Goal: Register for event/course

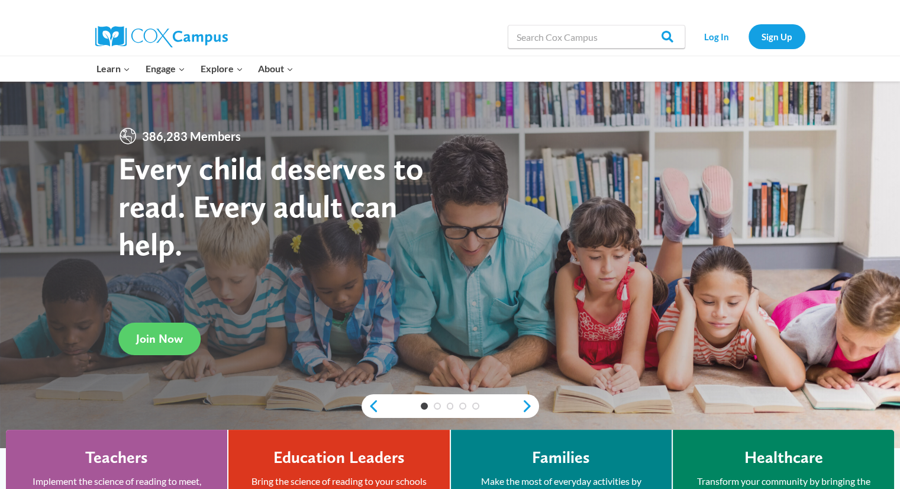
click at [395, 48] on div "Search in [URL][DOMAIN_NAME] Search Search Log In Sign Up" at bounding box center [586, 37] width 438 height 38
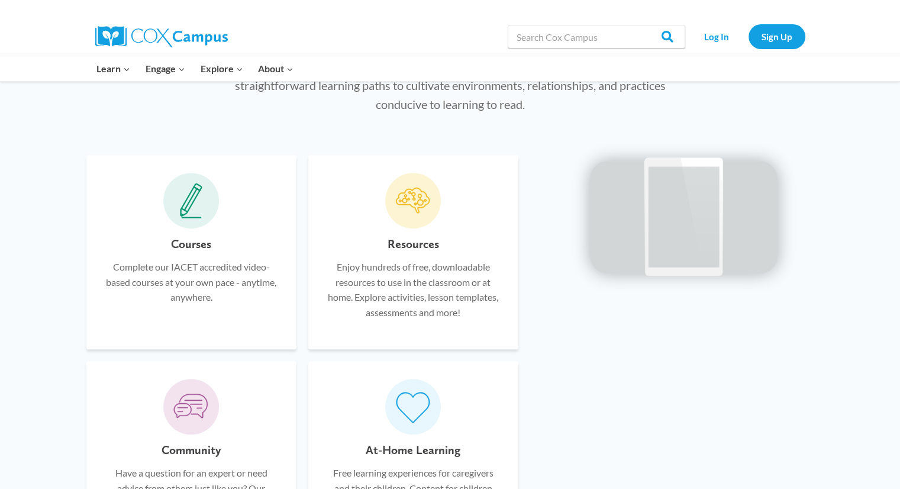
scroll to position [651, 0]
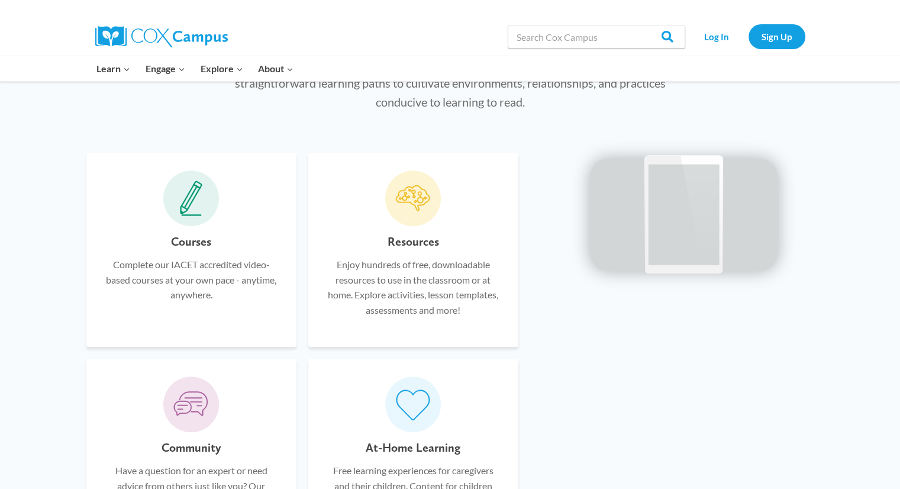
click at [195, 205] on icon at bounding box center [191, 197] width 22 height 35
click at [192, 248] on h6 "Courses" at bounding box center [191, 241] width 40 height 19
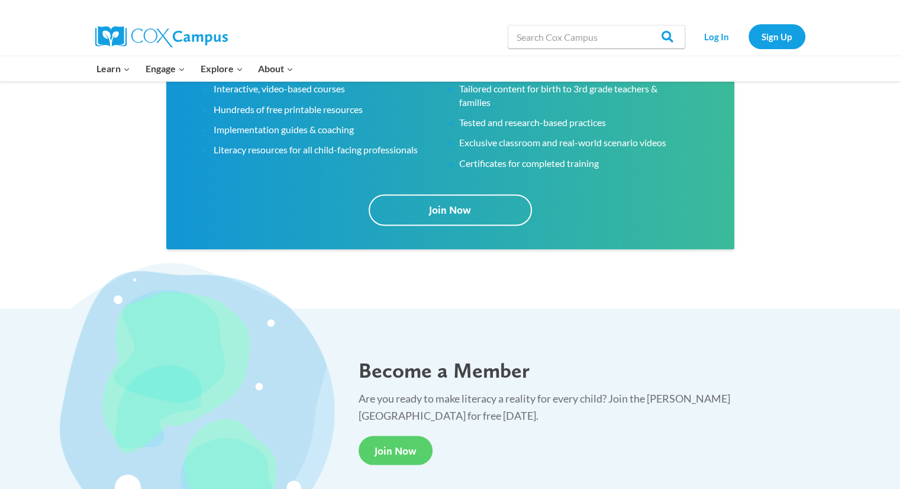
scroll to position [2186, 0]
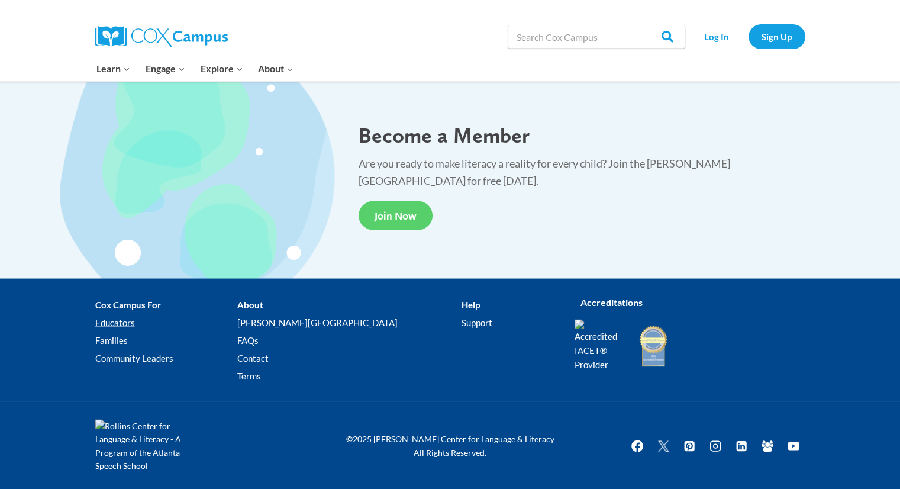
click at [103, 324] on link "Educators" at bounding box center [166, 322] width 142 height 18
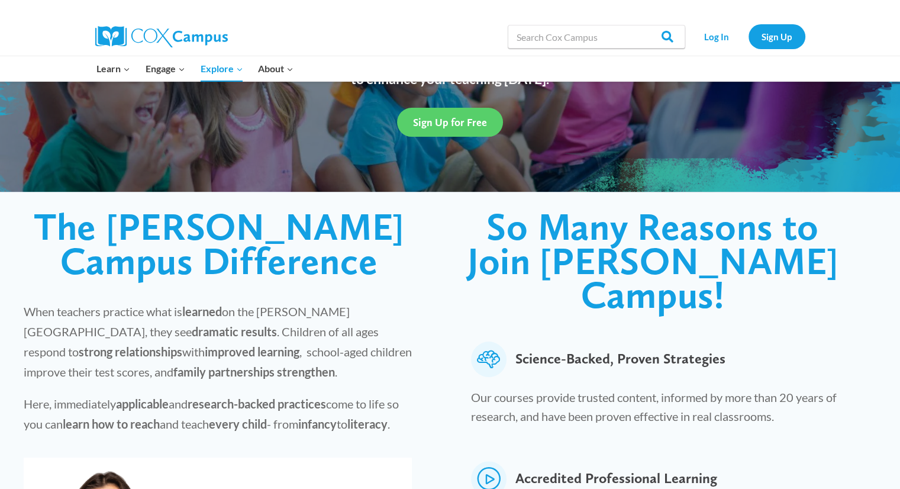
scroll to position [177, 0]
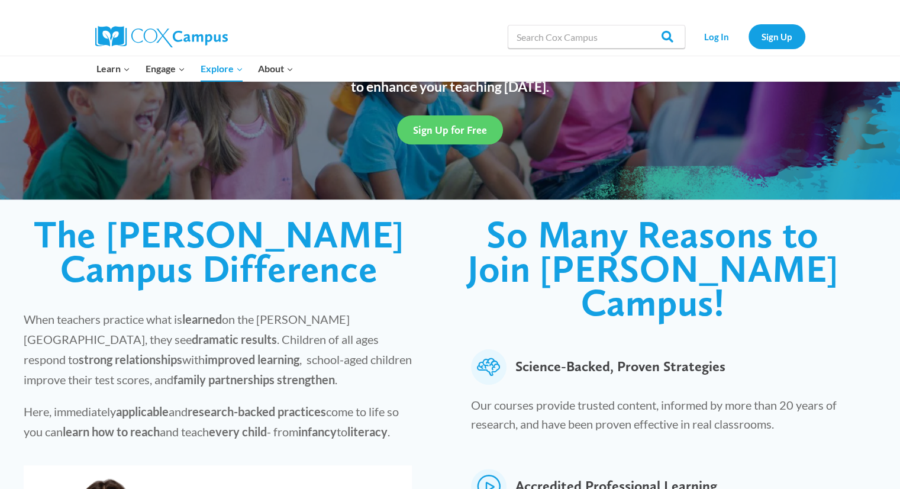
click at [161, 15] on div at bounding box center [272, 9] width 355 height 18
click at [166, 43] on img at bounding box center [161, 36] width 132 height 21
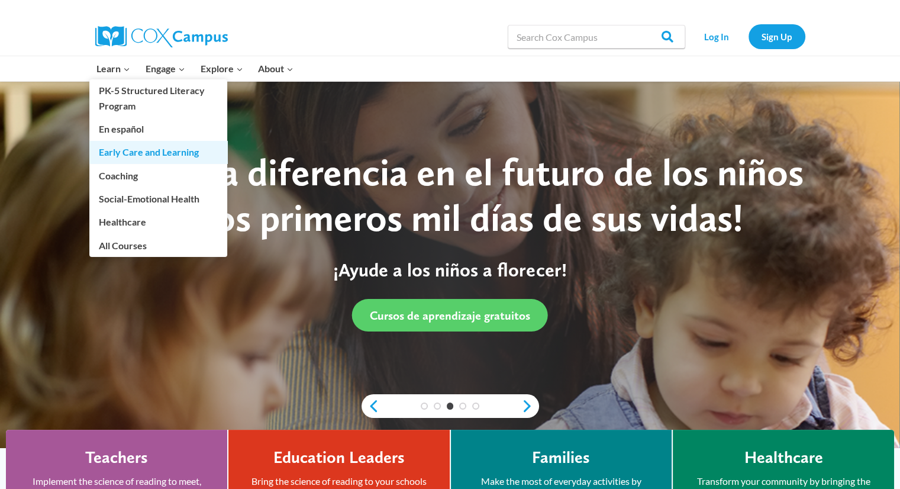
click at [123, 155] on link "Early Care and Learning" at bounding box center [158, 152] width 138 height 22
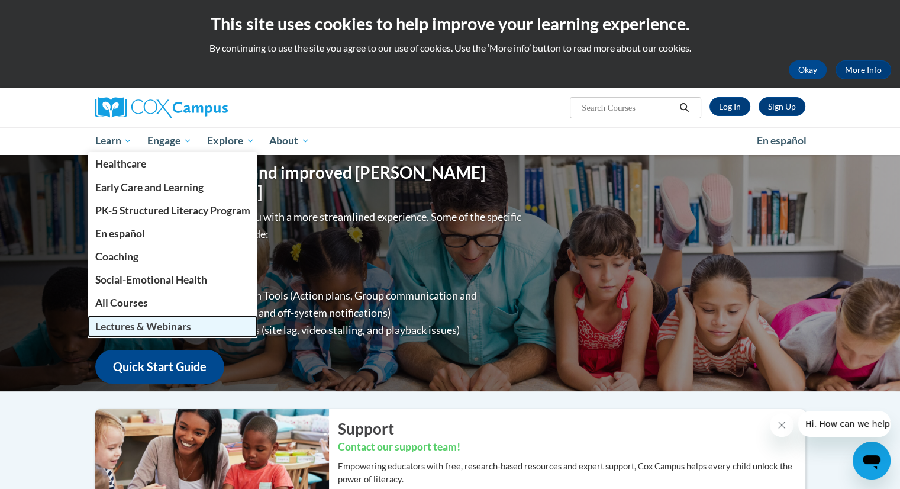
click at [121, 325] on span "Lectures & Webinars" at bounding box center [143, 326] width 96 height 12
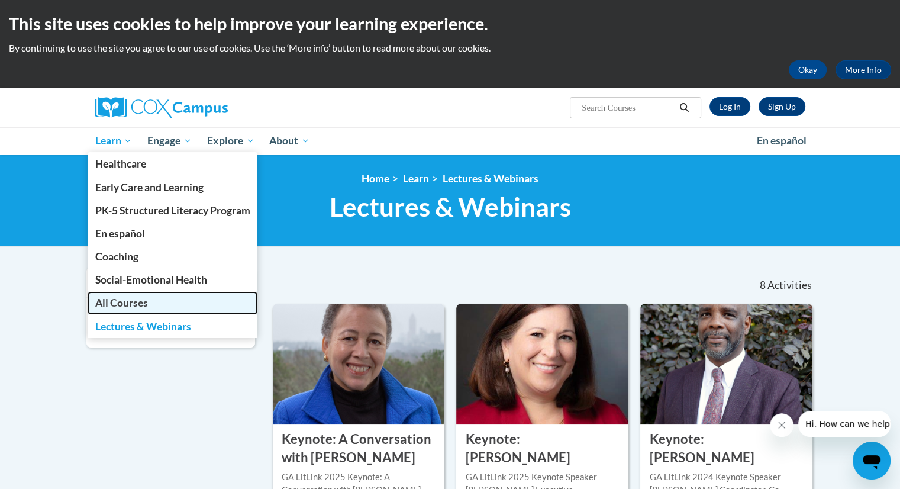
click at [131, 308] on span "All Courses" at bounding box center [121, 302] width 53 height 12
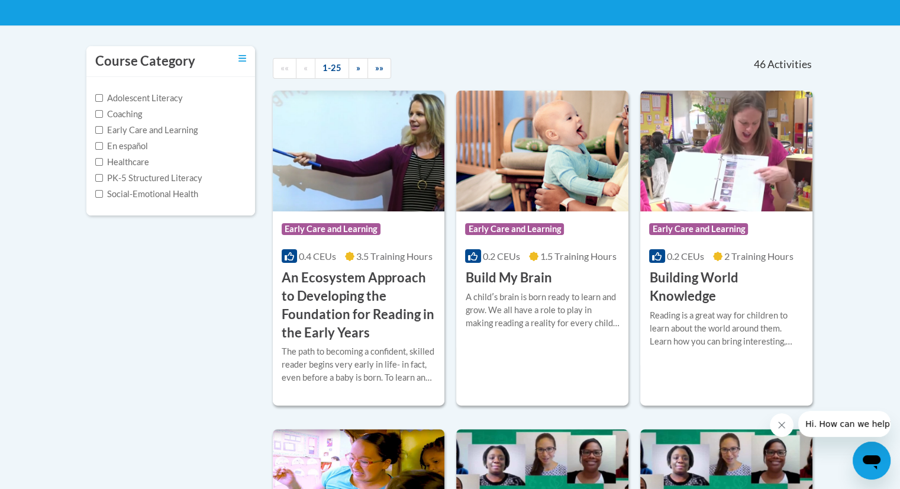
scroll to position [237, 0]
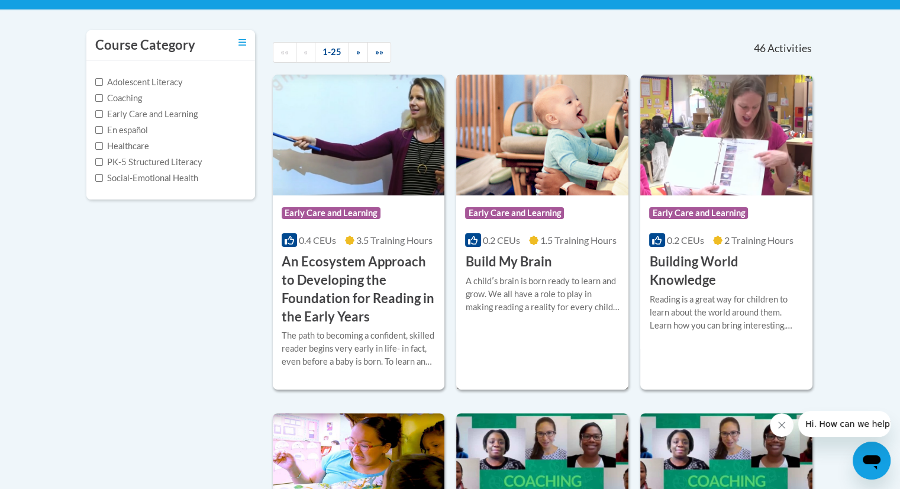
click at [602, 274] on div at bounding box center [542, 274] width 154 height 1
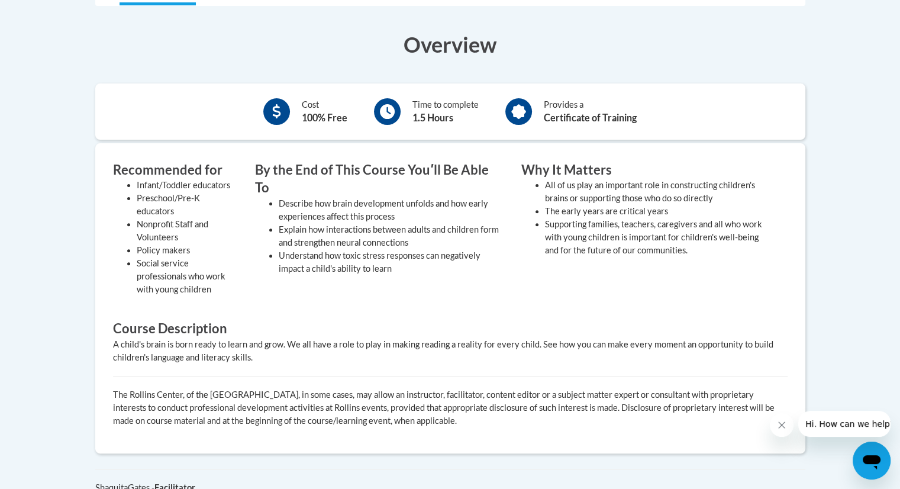
scroll to position [315, 0]
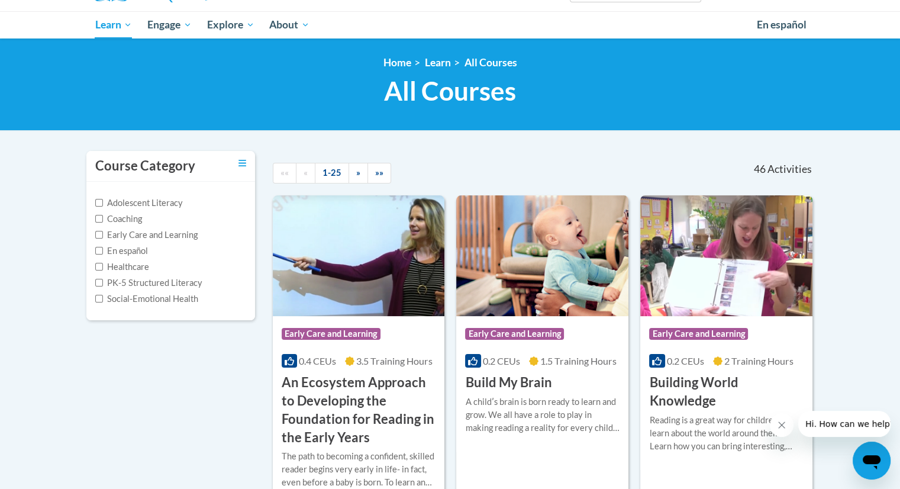
scroll to position [169, 0]
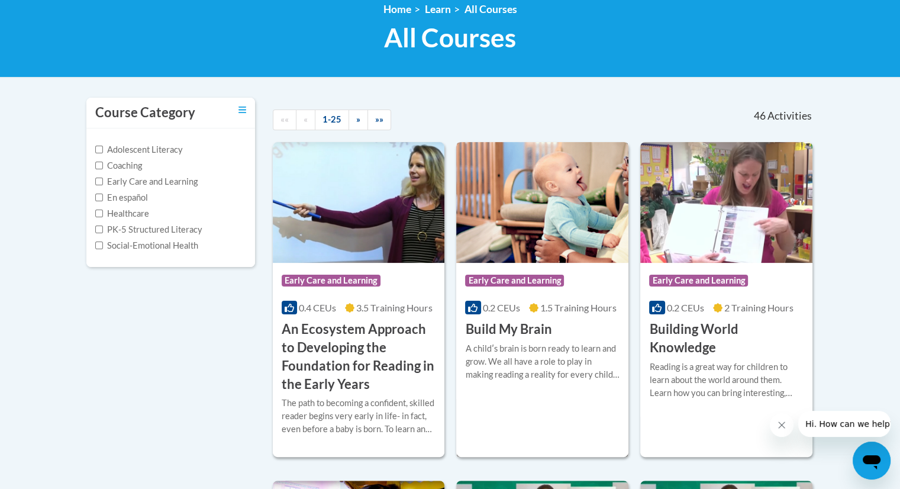
click at [612, 325] on div "Course Category: Early Care and Learning 0.2 CEUs 1.5 Training Hours COURSE Bui…" at bounding box center [542, 301] width 172 height 76
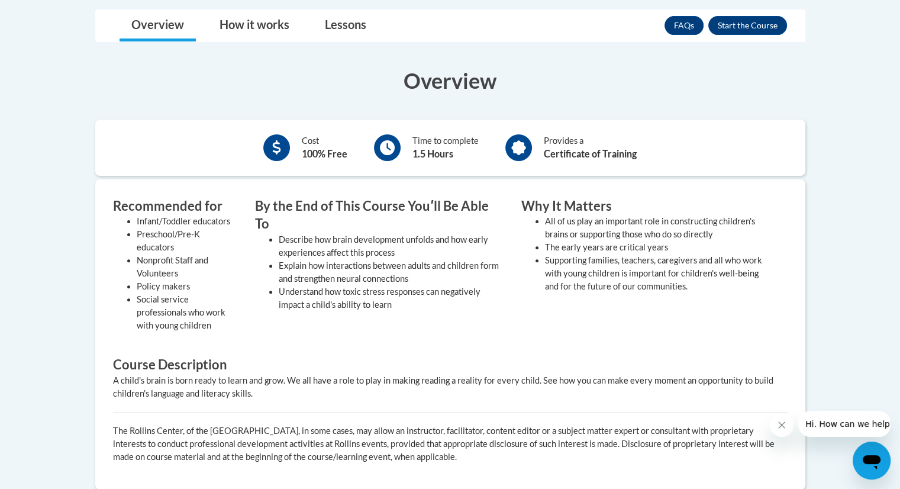
scroll to position [256, 0]
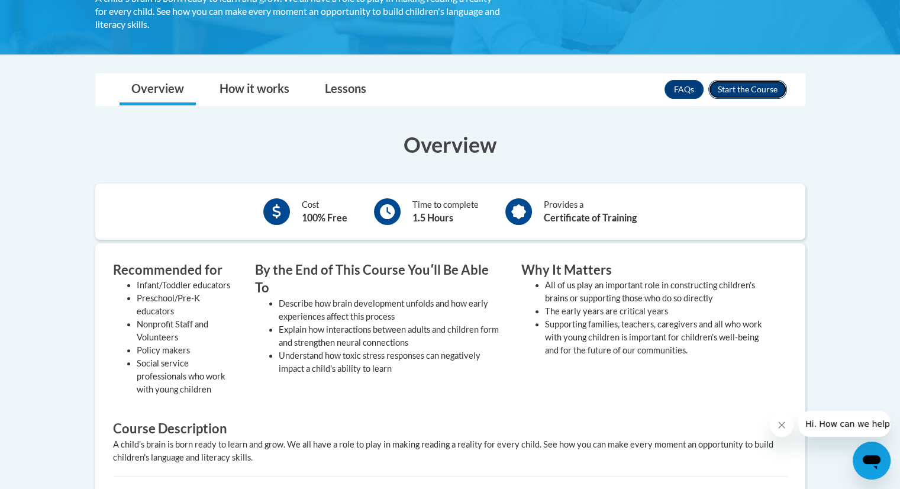
click at [770, 86] on button "Enroll" at bounding box center [747, 89] width 79 height 19
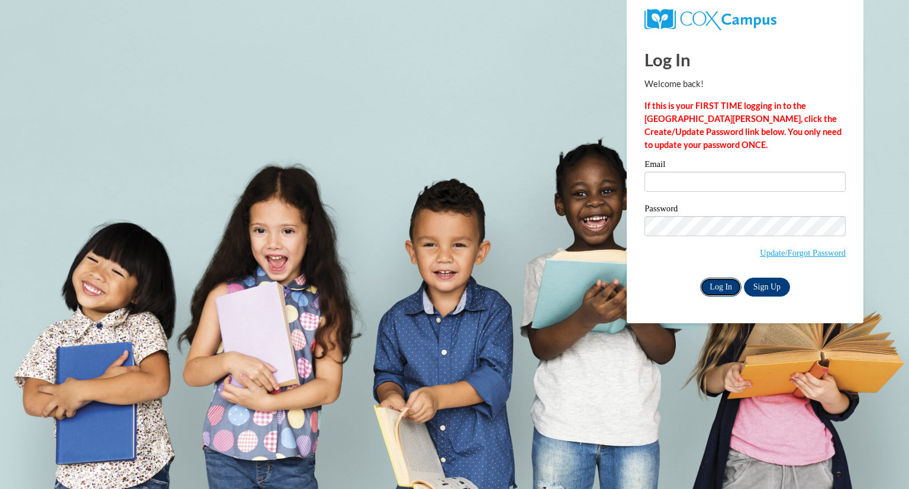
click at [726, 286] on input "Log In" at bounding box center [720, 286] width 41 height 19
click at [771, 289] on link "Sign Up" at bounding box center [766, 286] width 46 height 19
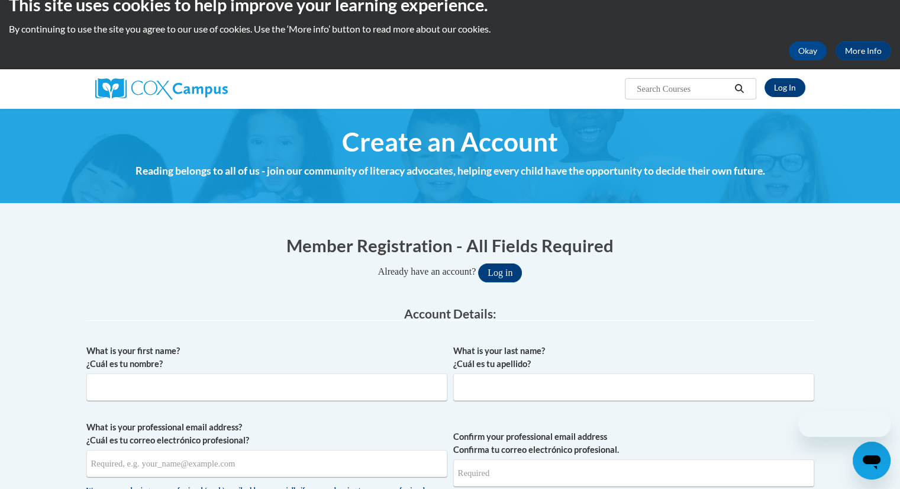
scroll to position [59, 0]
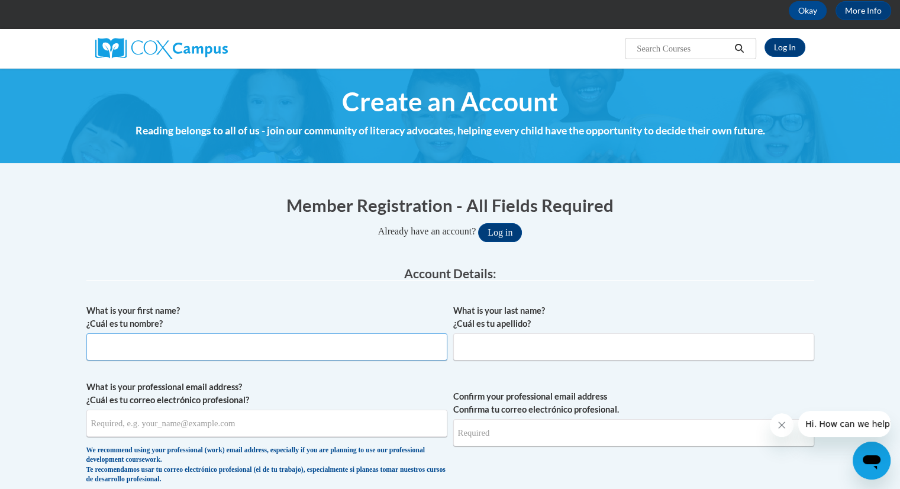
click at [214, 345] on input "What is your first name? ¿Cuál es tu nombre?" at bounding box center [266, 346] width 361 height 27
type input "[PERSON_NAME]"
type input "[EMAIL_ADDRESS][DOMAIN_NAME]"
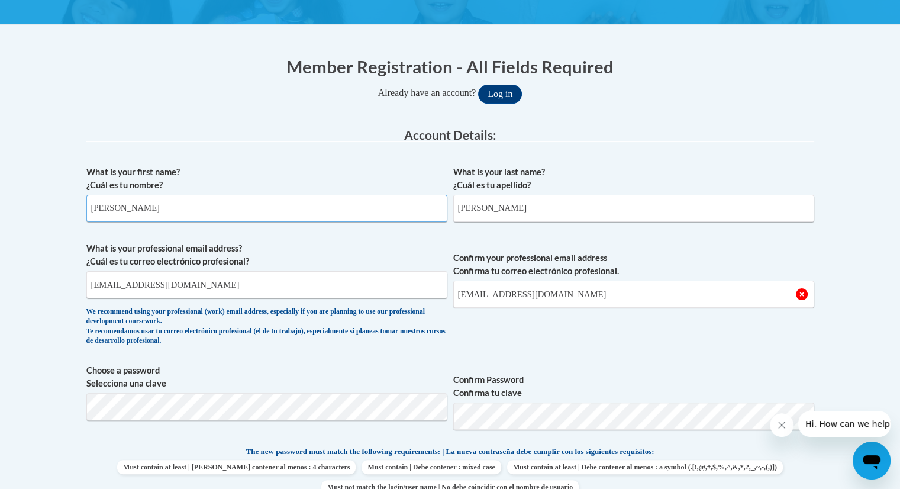
scroll to position [237, 0]
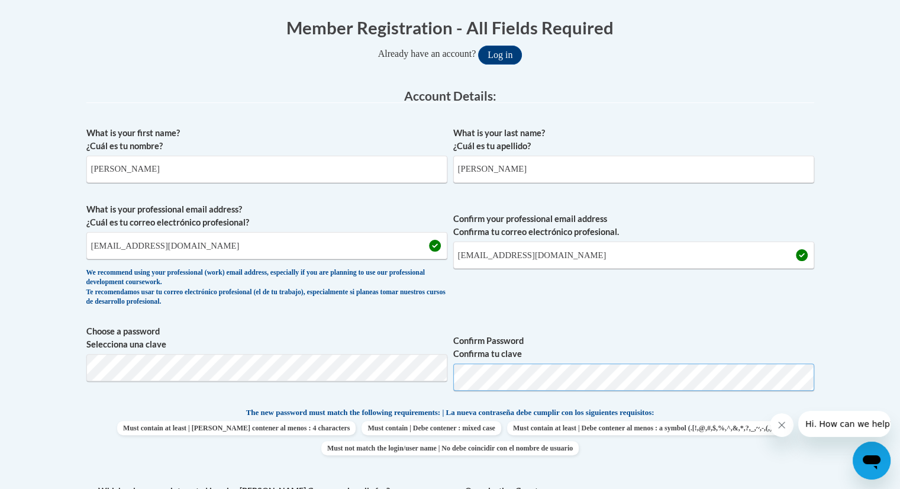
click at [478, 46] on button "Log in" at bounding box center [500, 55] width 44 height 19
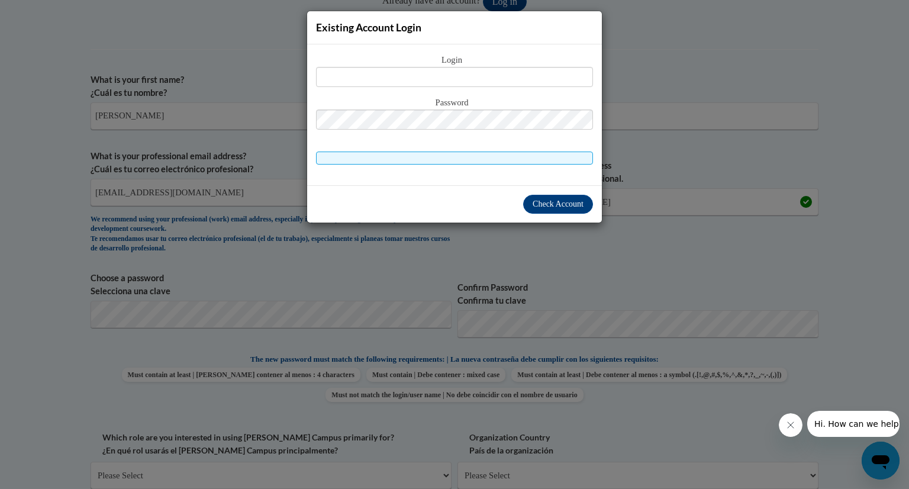
click at [646, 131] on div "Existing Account Login Login Password" at bounding box center [454, 244] width 909 height 489
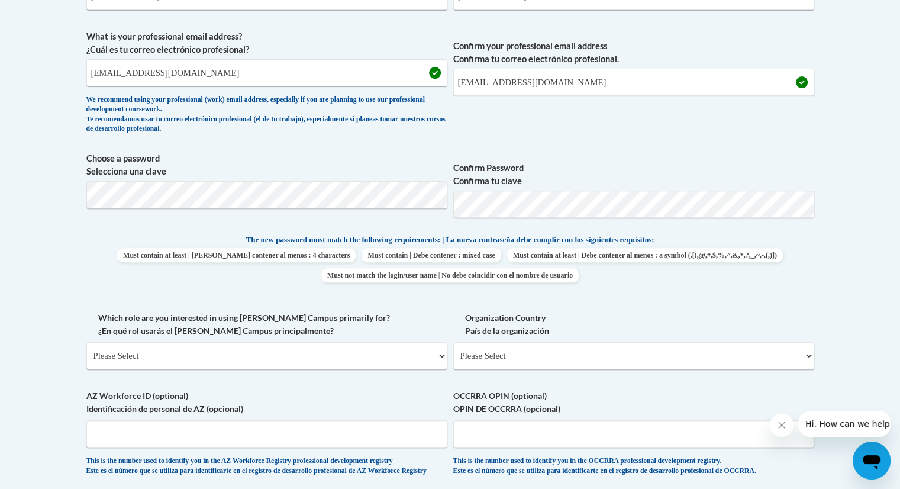
scroll to position [467, 0]
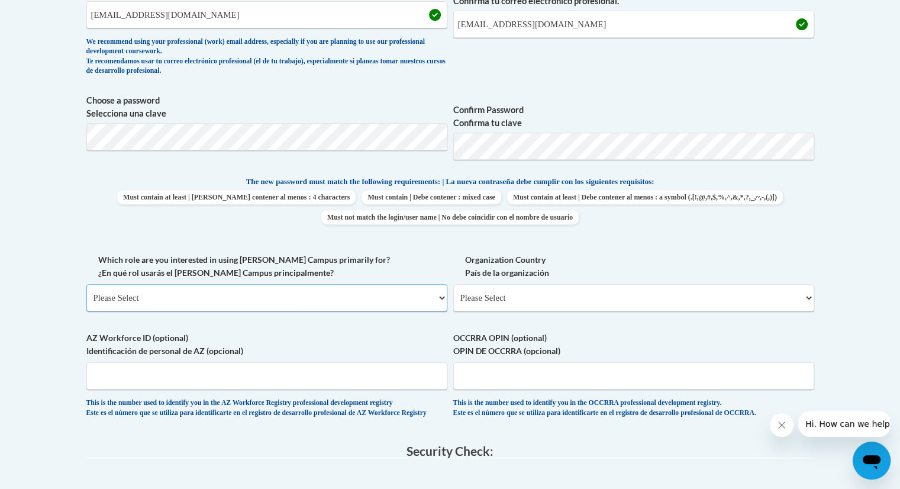
click at [221, 291] on select "Please Select College/University | Colegio/Universidad Community/Nonprofit Part…" at bounding box center [266, 297] width 361 height 27
click at [86, 284] on select "Please Select College/University | Colegio/Universidad Community/Nonprofit Part…" at bounding box center [266, 297] width 361 height 27
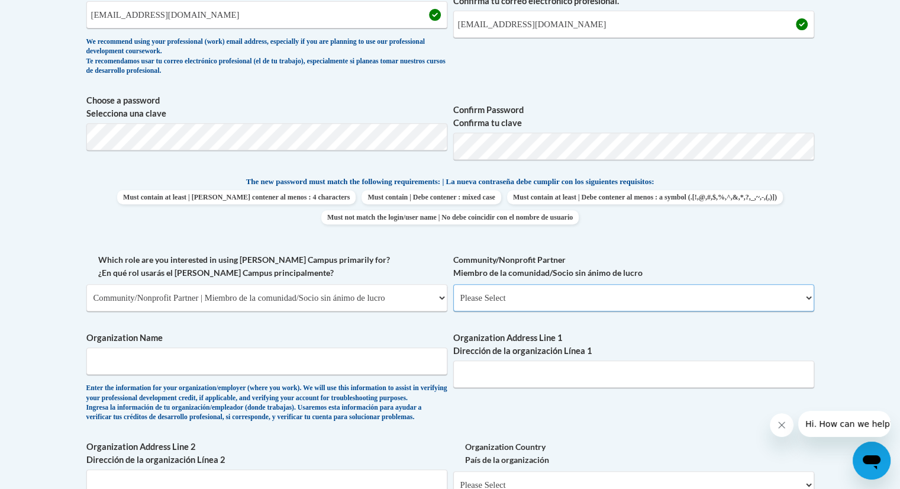
click at [585, 294] on select "Please Select Advocate | Defensor(a) Business/Private Company | Negocio o empre…" at bounding box center [633, 297] width 361 height 27
click at [264, 289] on select "Please Select College/University | Colegio/Universidad Community/Nonprofit Part…" at bounding box center [266, 297] width 361 height 27
click at [86, 284] on select "Please Select College/University | Colegio/Universidad Community/Nonprofit Part…" at bounding box center [266, 297] width 361 height 27
click at [237, 293] on select "Please Select College/University | Colegio/Universidad Community/Nonprofit Part…" at bounding box center [266, 297] width 361 height 27
select select "dc7172d6-9229-4d8e-ba4e-8a66fb6d7019"
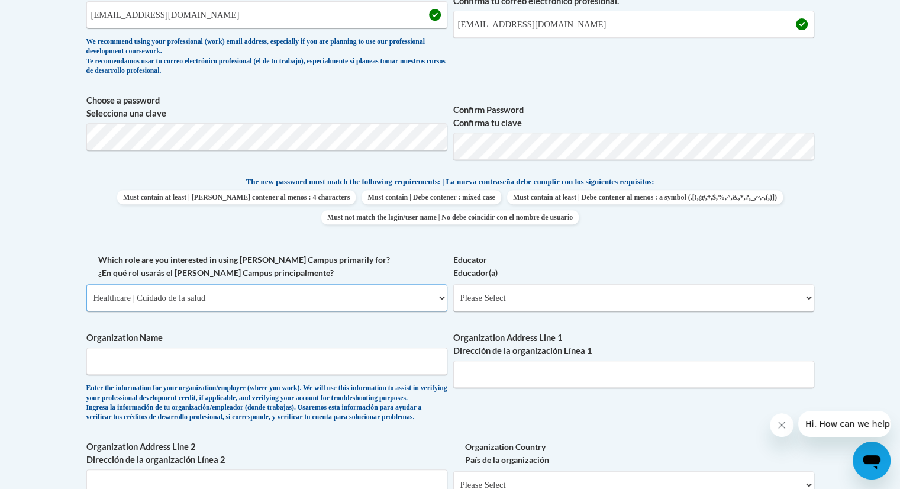
click at [86, 284] on select "Please Select College/University | Colegio/Universidad Community/Nonprofit Part…" at bounding box center [266, 297] width 361 height 27
click at [225, 376] on span "Organization Name Enter the information for your organization/employer (where y…" at bounding box center [266, 376] width 361 height 90
click at [232, 360] on input "Organization Name" at bounding box center [266, 360] width 361 height 27
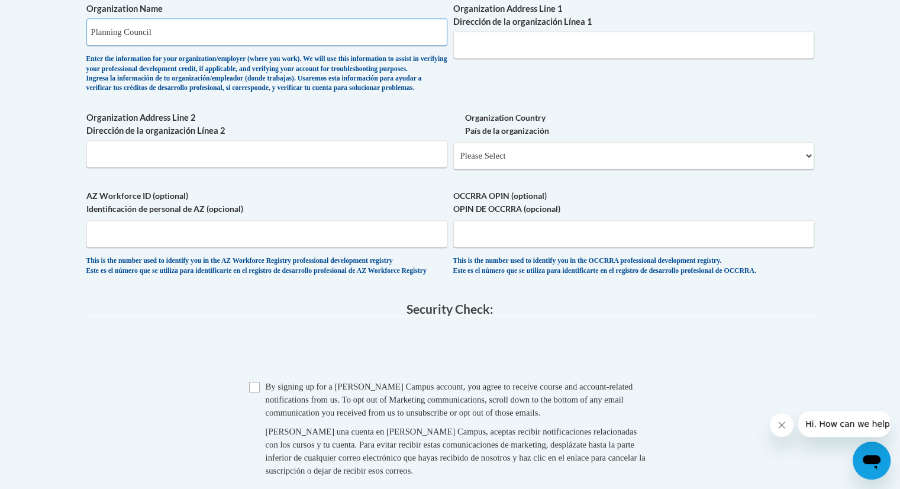
scroll to position [940, 0]
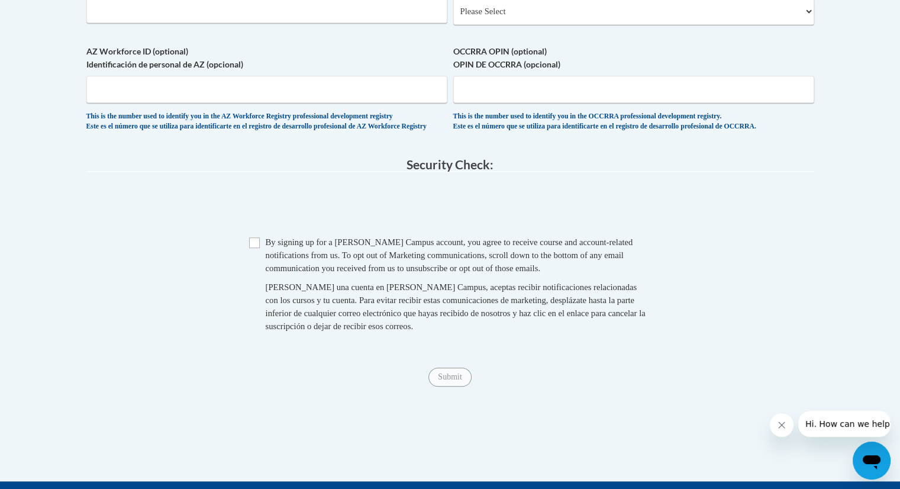
type input "Planning Council"
click at [253, 248] on input "Checkbox" at bounding box center [254, 242] width 11 height 11
checkbox input "true"
click at [452, 386] on input "Submit" at bounding box center [449, 376] width 43 height 19
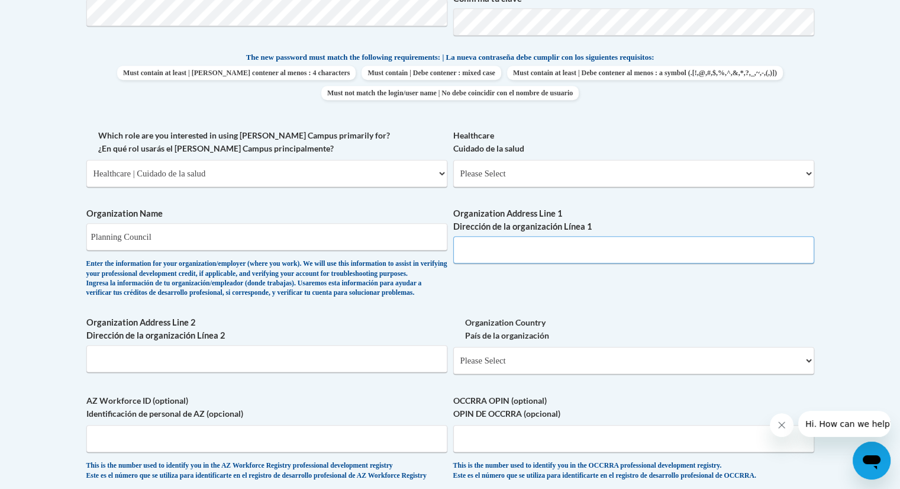
scroll to position [591, 0]
click at [531, 247] on input "Organization Address Line 1 Dirección de la organización Línea 1" at bounding box center [633, 250] width 361 height 27
click at [619, 203] on div "What is your first name? ¿Cuál es tu nombre? Deidra What is your last name? ¿Cu…" at bounding box center [450, 129] width 728 height 726
paste input "2551 Eltham Avenue, Suite I"
type input "2551 Eltham Avenue, Suite I"
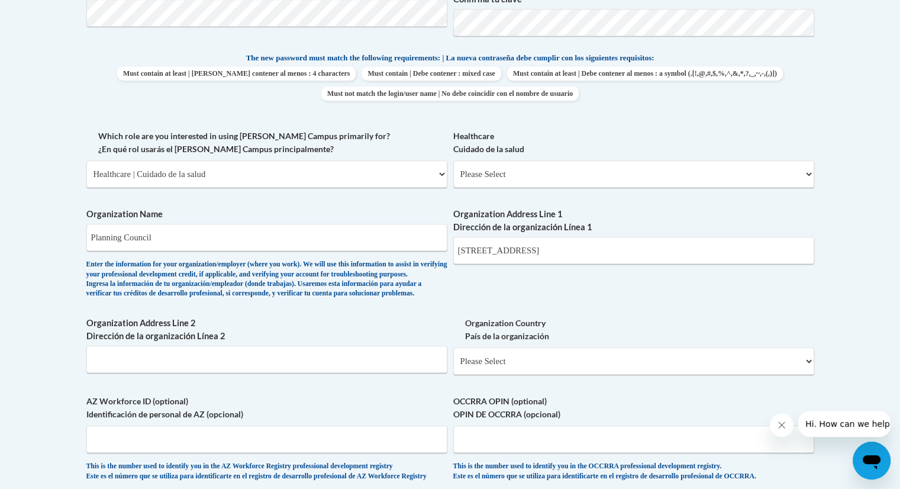
click at [570, 303] on div "What is your first name? ¿Cuál es tu nombre? Deidra What is your last name? ¿Cu…" at bounding box center [450, 129] width 728 height 726
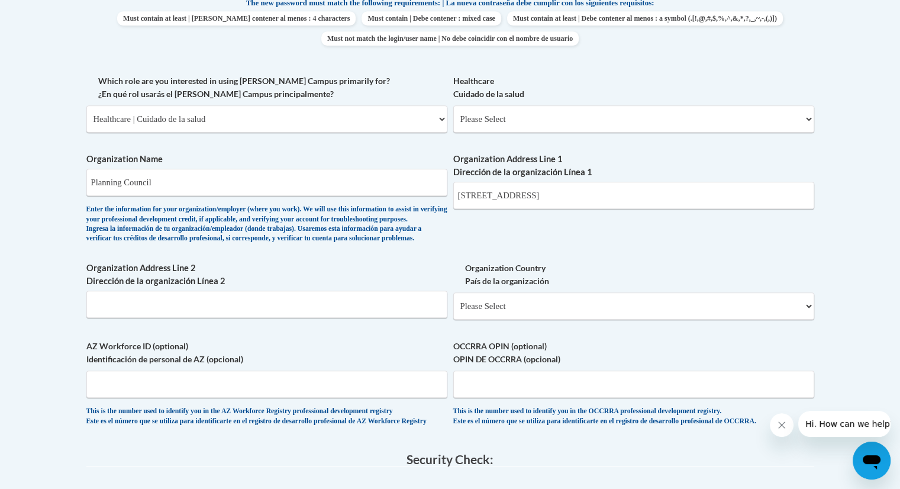
scroll to position [650, 0]
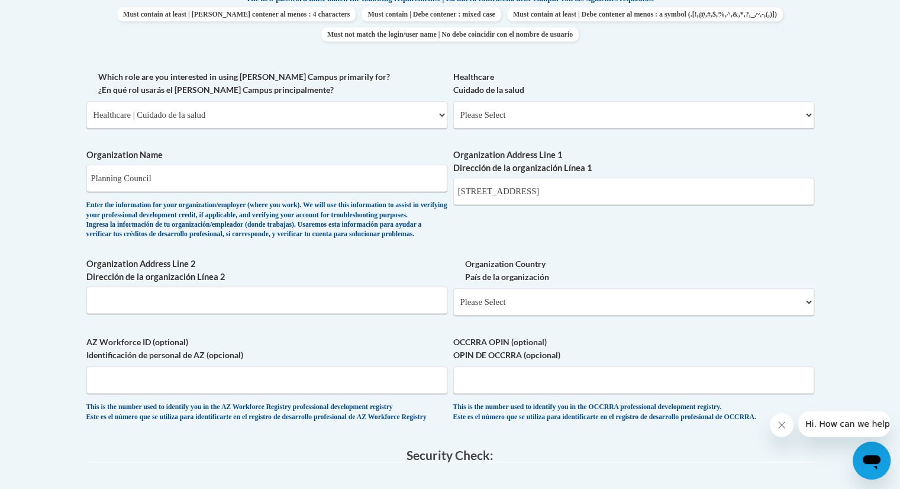
click at [504, 341] on div "What is your first name? ¿Cuál es tu nombre? Deidra What is your last name? ¿Cu…" at bounding box center [450, 70] width 728 height 726
click at [510, 315] on select "Please Select United States | Estados Unidos Outside of the United States | Fue…" at bounding box center [633, 301] width 361 height 27
select select "ad49bcad-a171-4b2e-b99c-48b446064914"
click at [453, 307] on select "Please Select United States | Estados Unidos Outside of the United States | Fue…" at bounding box center [633, 301] width 361 height 27
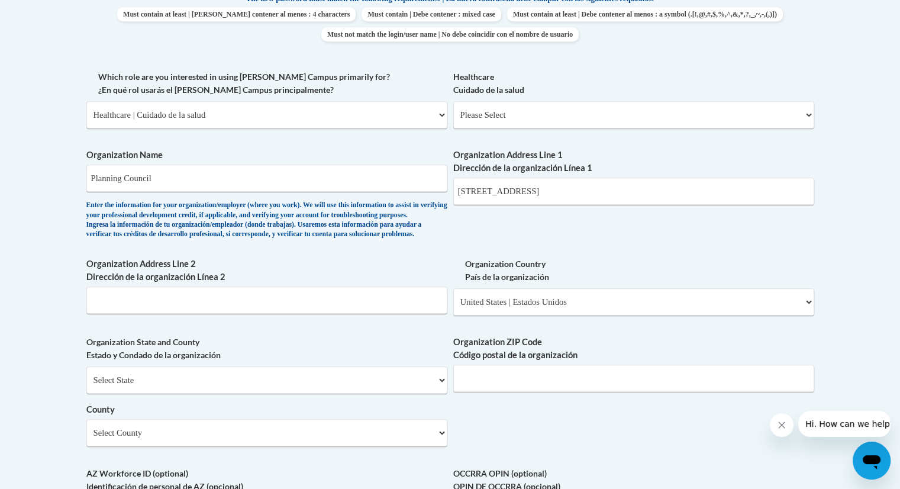
click at [308, 361] on label "Organization State and County Estado y Condado de la organización" at bounding box center [266, 348] width 361 height 26
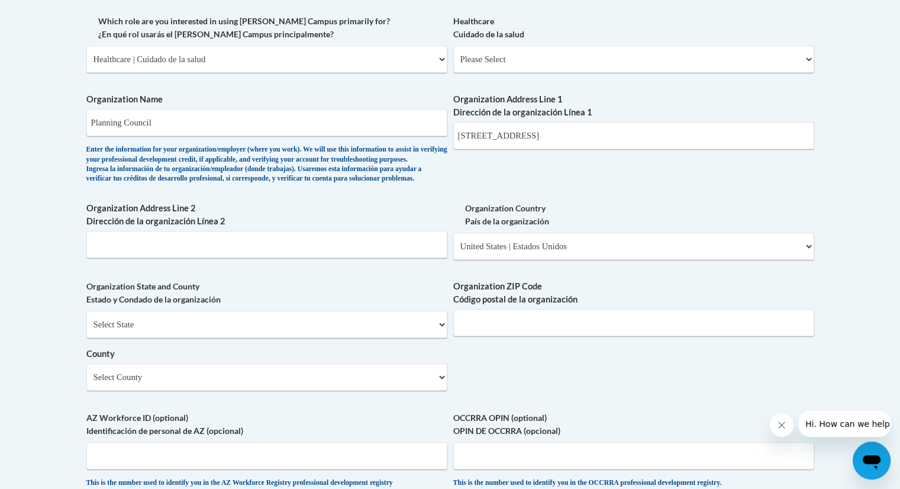
scroll to position [709, 0]
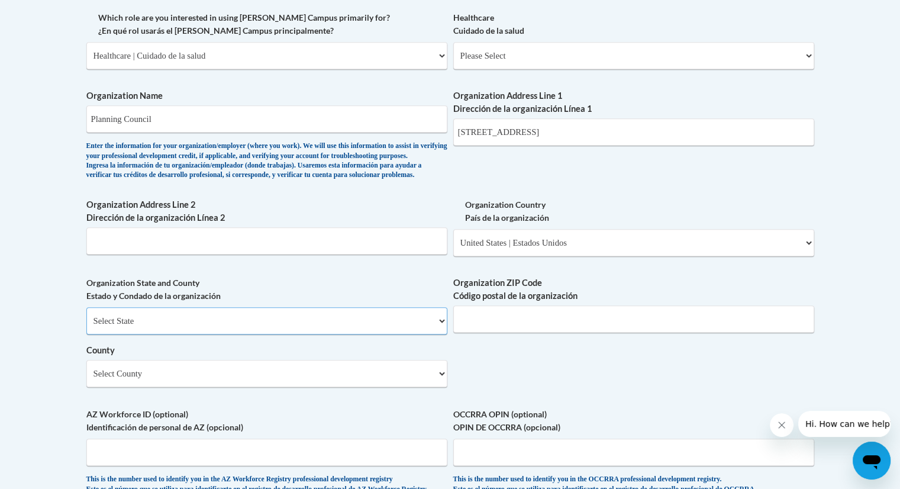
click at [286, 329] on select "Select State Alabama Alaska Arizona Arkansas California Colorado Connecticut De…" at bounding box center [266, 320] width 361 height 27
click at [292, 334] on select "Select State Alabama Alaska Arizona Arkansas California Colorado Connecticut De…" at bounding box center [266, 320] width 361 height 27
select select "Virginia"
click at [86, 326] on select "Select State Alabama Alaska Arizona Arkansas California Colorado Connecticut De…" at bounding box center [266, 320] width 361 height 27
click at [568, 332] on input "Organization ZIP Code Código postal de la organización" at bounding box center [633, 318] width 361 height 27
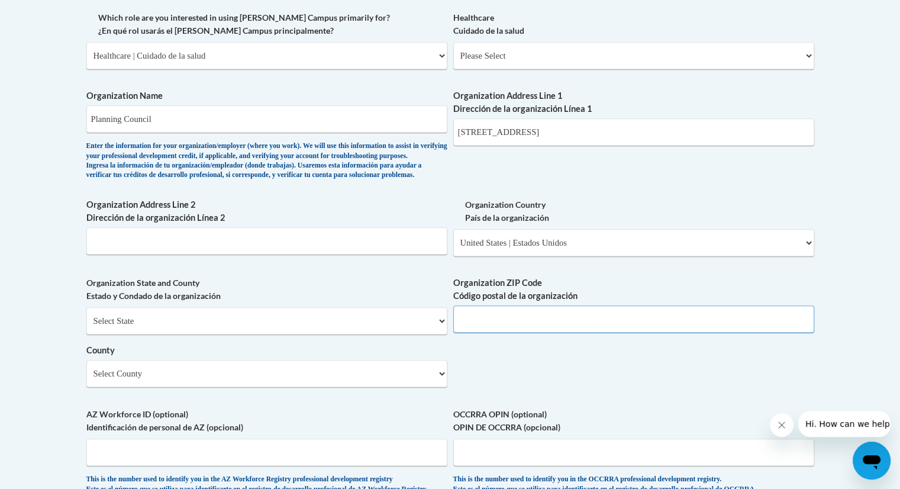
click at [476, 332] on input "Organization ZIP Code Código postal de la organización" at bounding box center [633, 318] width 361 height 27
drag, startPoint x: 476, startPoint y: 339, endPoint x: 502, endPoint y: 344, distance: 27.0
click at [502, 332] on input "Organization ZIP Code Código postal de la organización" at bounding box center [633, 318] width 361 height 27
type input "23322"
select select "Virginia Beach"
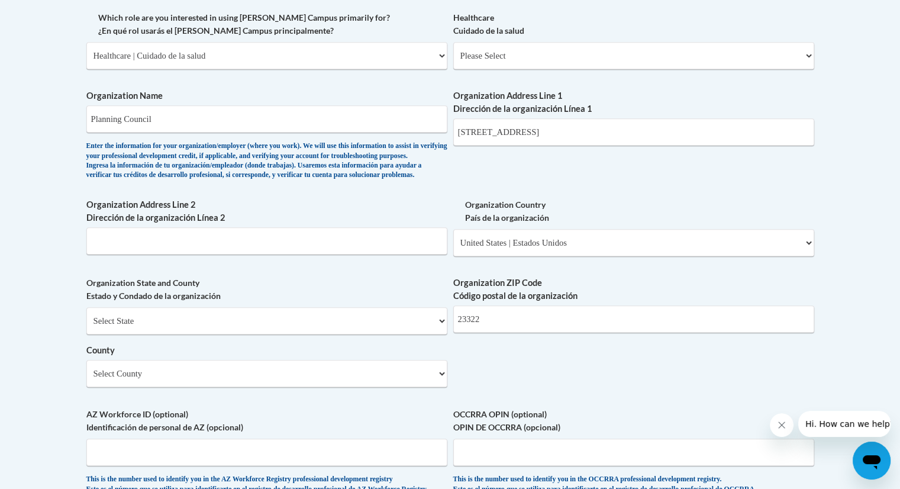
click at [444, 359] on div "Select State Alabama Alaska Arizona Arkansas California Colorado Connecticut De…" at bounding box center [266, 347] width 361 height 80
drag, startPoint x: 505, startPoint y: 346, endPoint x: 450, endPoint y: 342, distance: 55.7
click at [450, 342] on div "What is your first name? ¿Cuál es tu nombre? Deidra What is your last name? ¿Cu…" at bounding box center [450, 77] width 728 height 858
paste input "23513"
type input "23513"
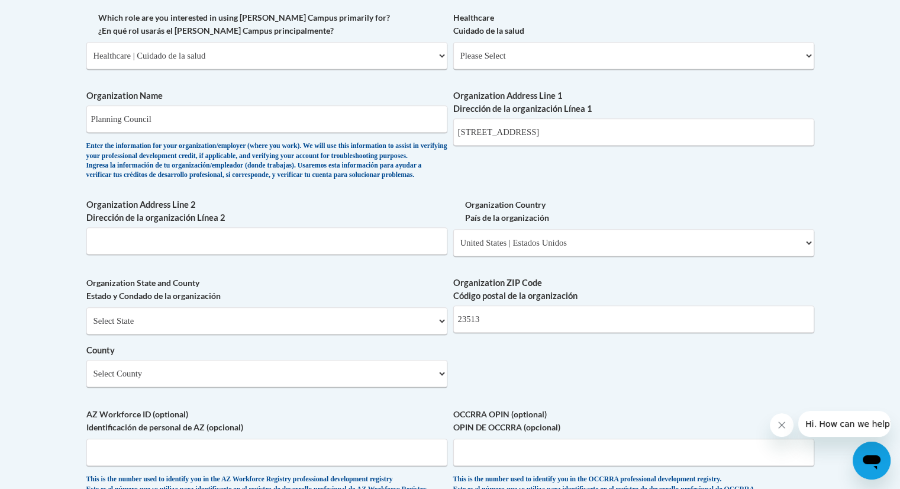
click at [544, 405] on div "What is your first name? ¿Cuál es tu nombre? Deidra What is your last name? ¿Cu…" at bounding box center [450, 77] width 728 height 858
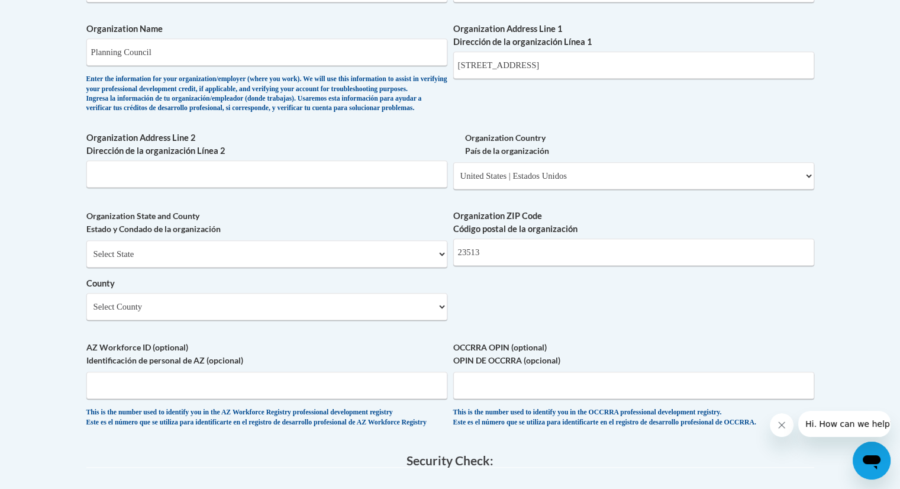
scroll to position [827, 0]
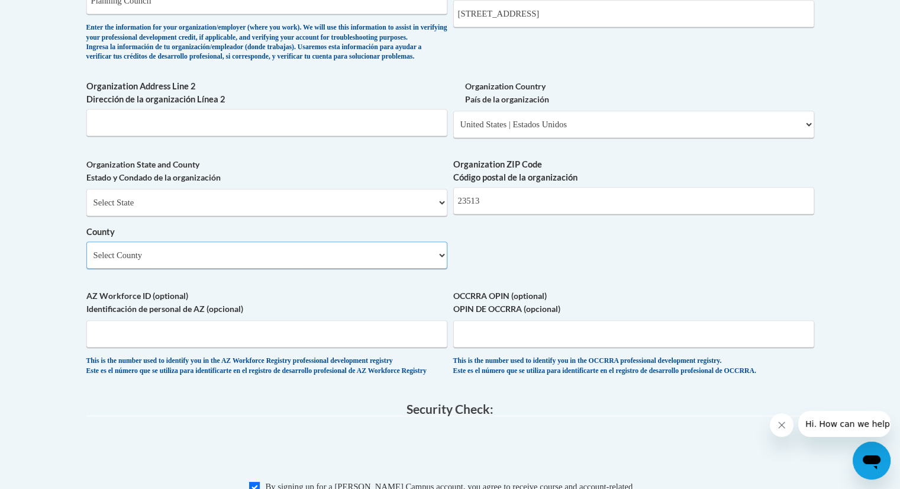
click at [357, 269] on select "Select County Accomack Albemarle Alexandria Alleghany Amelia Amherst Appomattox…" at bounding box center [266, 254] width 361 height 27
select select "Norfolk"
click at [86, 261] on select "Select County Accomack Albemarle Alexandria Alleghany Amelia Amherst Appomattox…" at bounding box center [266, 254] width 361 height 27
click at [548, 308] on label "OCCRRA OPIN (optional) OPIN DE OCCRRA (opcional)" at bounding box center [633, 302] width 361 height 26
click at [548, 320] on input "OCCRRA OPIN (optional) OPIN DE OCCRRA (opcional)" at bounding box center [633, 333] width 361 height 27
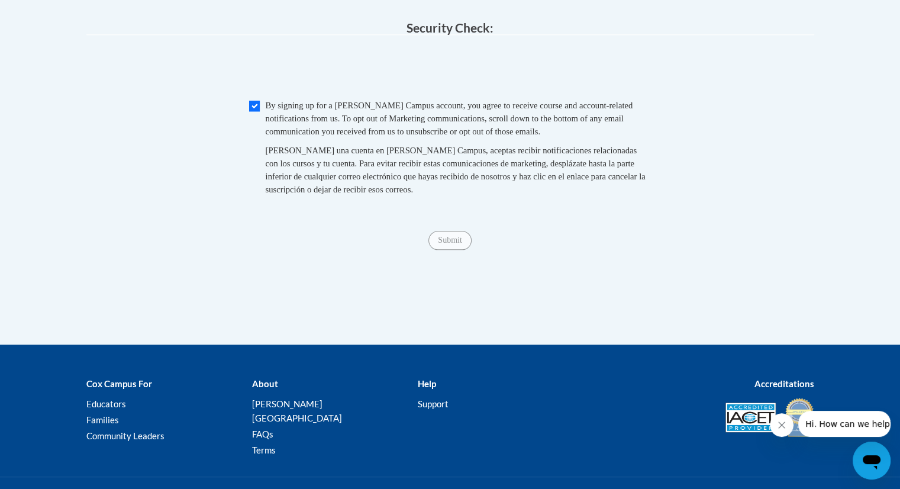
scroll to position [1242, 0]
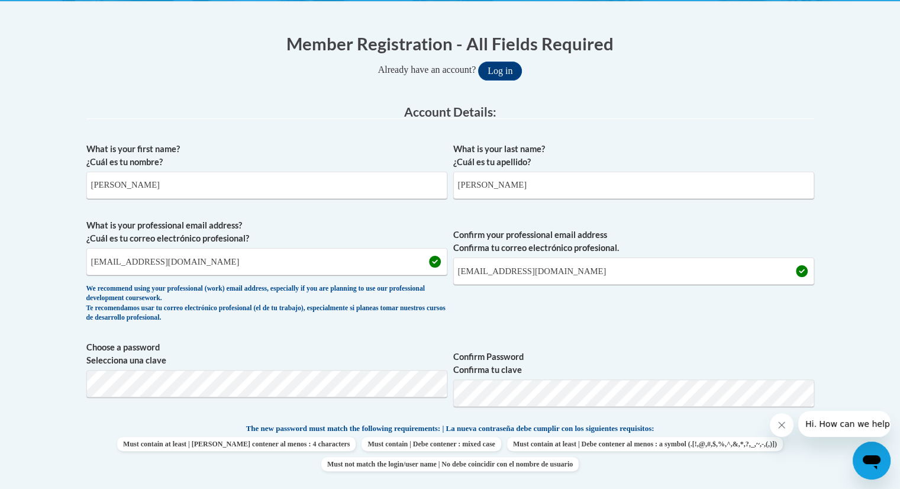
scroll to position [0, 0]
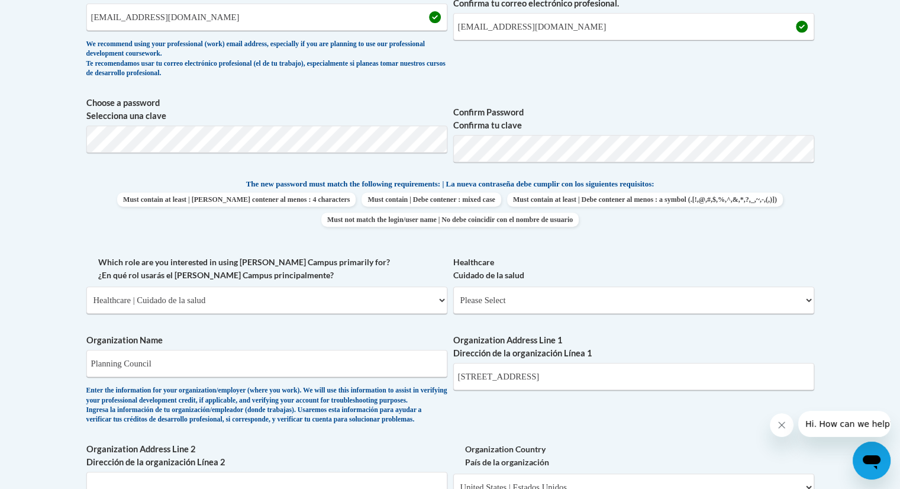
scroll to position [473, 0]
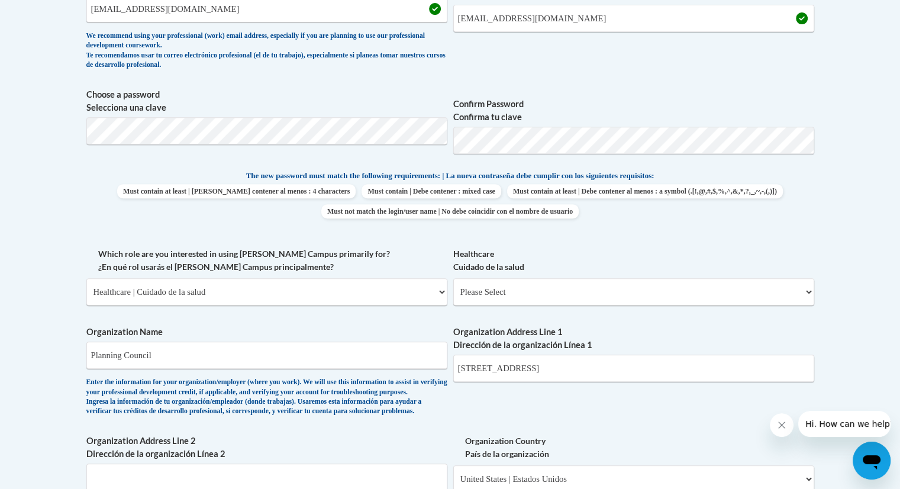
click at [654, 247] on label "Healthcare Cuidado de la salud" at bounding box center [633, 260] width 361 height 26
click at [654, 278] on select "Please Select Clinical Education | Educación clinica Executive Leadership | Líd…" at bounding box center [633, 291] width 361 height 27
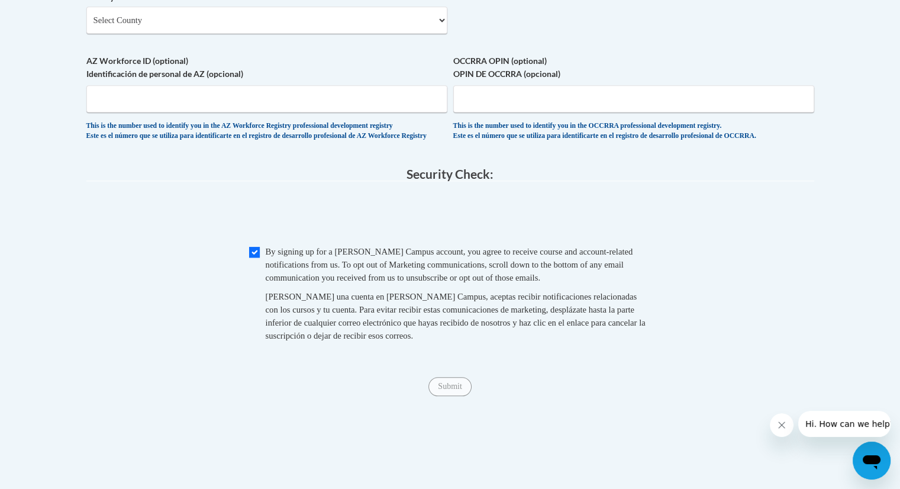
scroll to position [1051, 0]
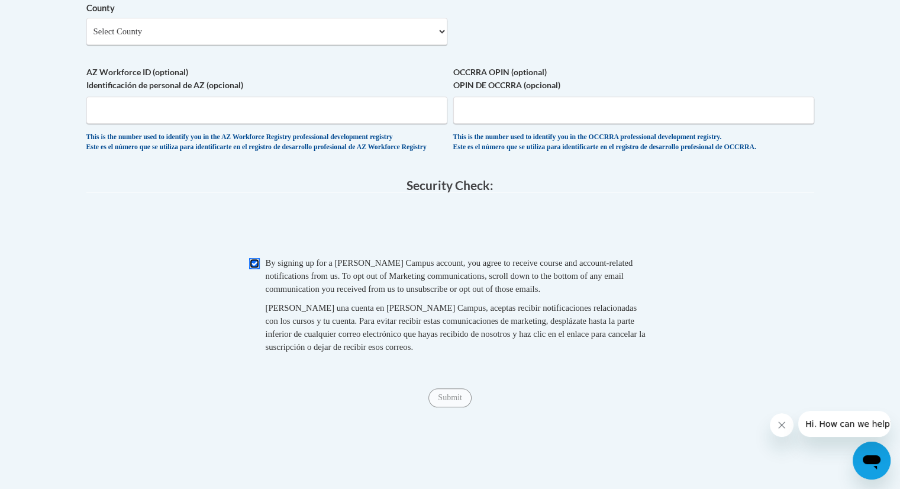
click at [253, 269] on input "Checkbox" at bounding box center [254, 263] width 11 height 11
click at [251, 269] on input "Checkbox" at bounding box center [254, 263] width 11 height 11
checkbox input "true"
click at [450, 407] on input "Submit" at bounding box center [449, 397] width 43 height 19
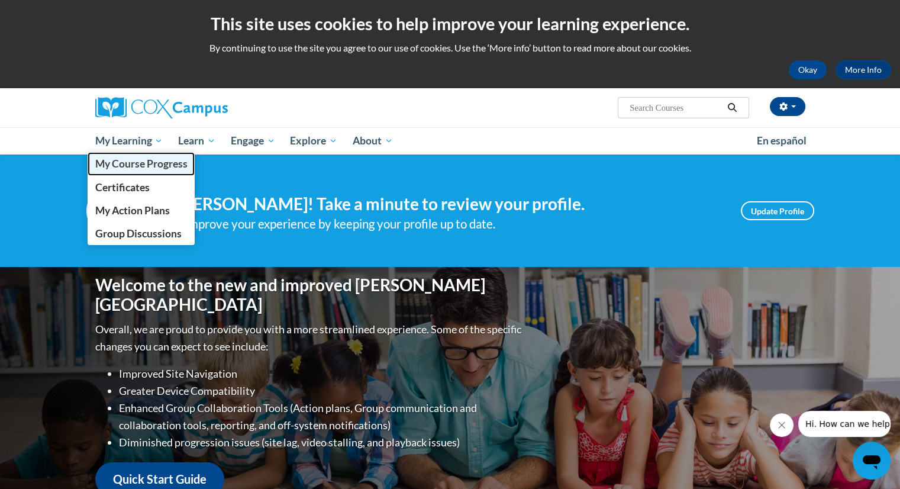
click at [131, 166] on span "My Course Progress" at bounding box center [141, 163] width 92 height 12
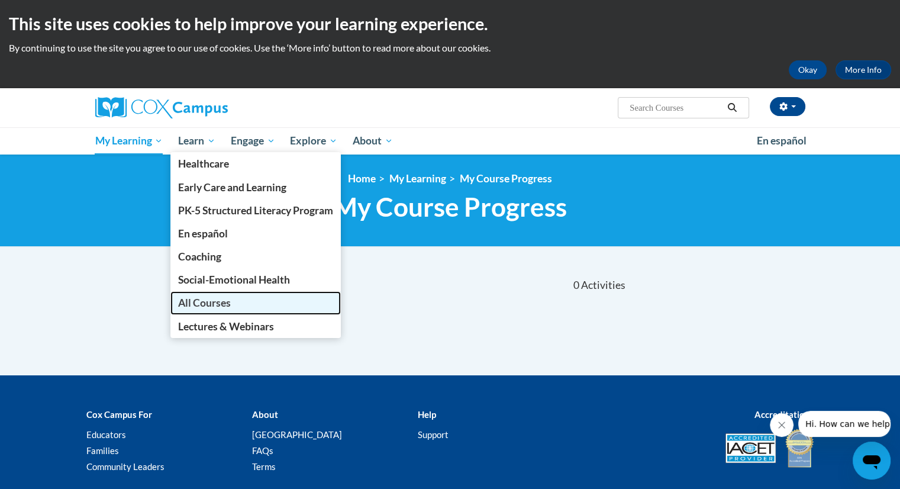
click at [244, 309] on link "All Courses" at bounding box center [255, 302] width 170 height 23
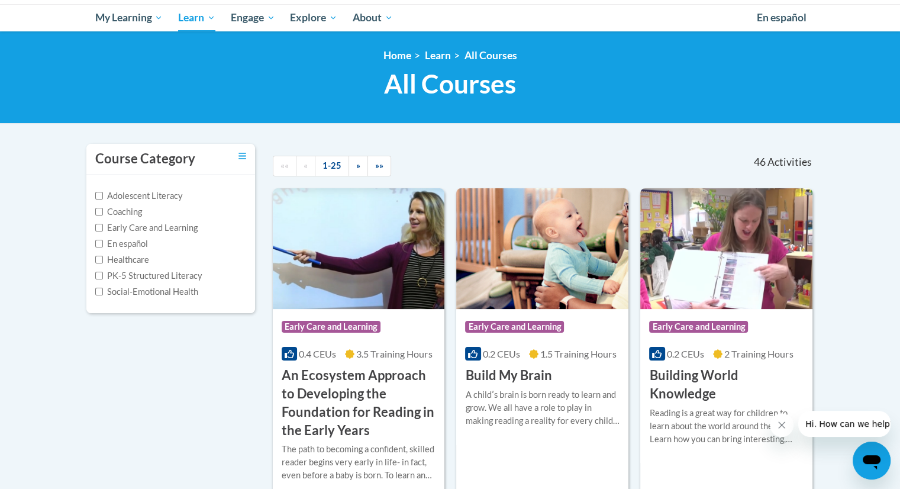
scroll to position [177, 0]
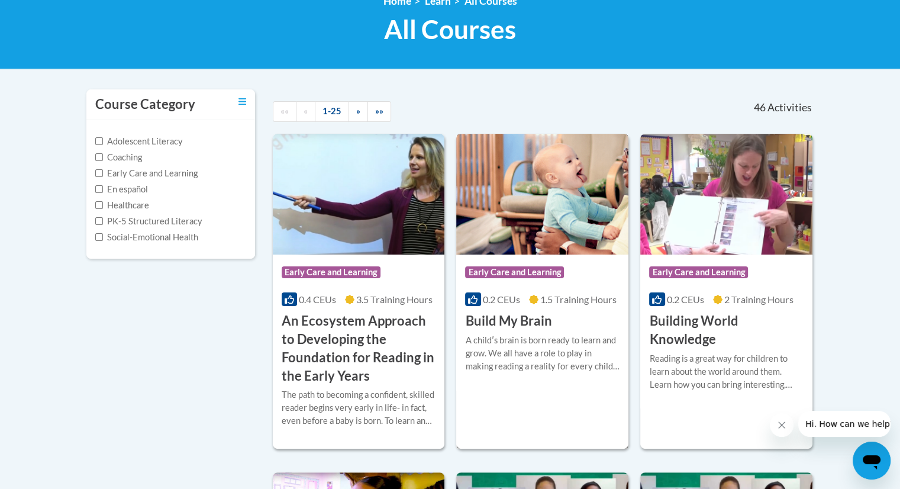
click at [568, 193] on img at bounding box center [542, 194] width 172 height 121
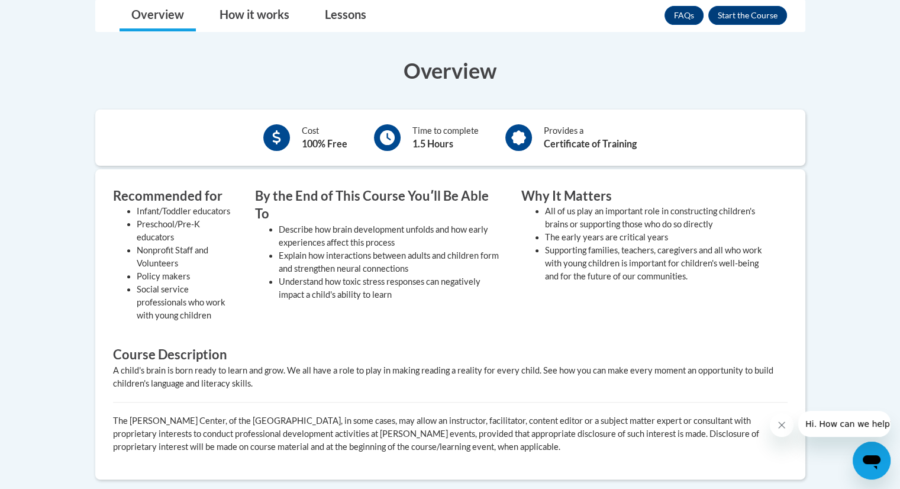
scroll to position [296, 0]
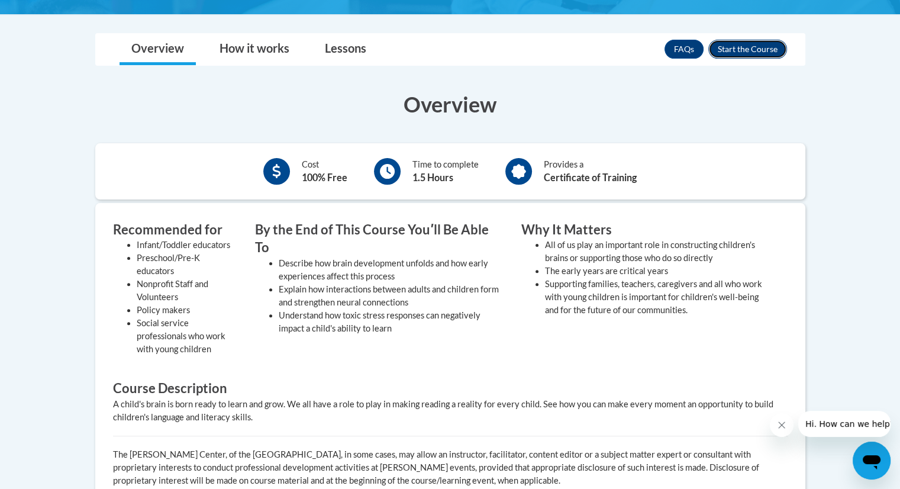
click at [746, 47] on button "Enroll" at bounding box center [747, 49] width 79 height 19
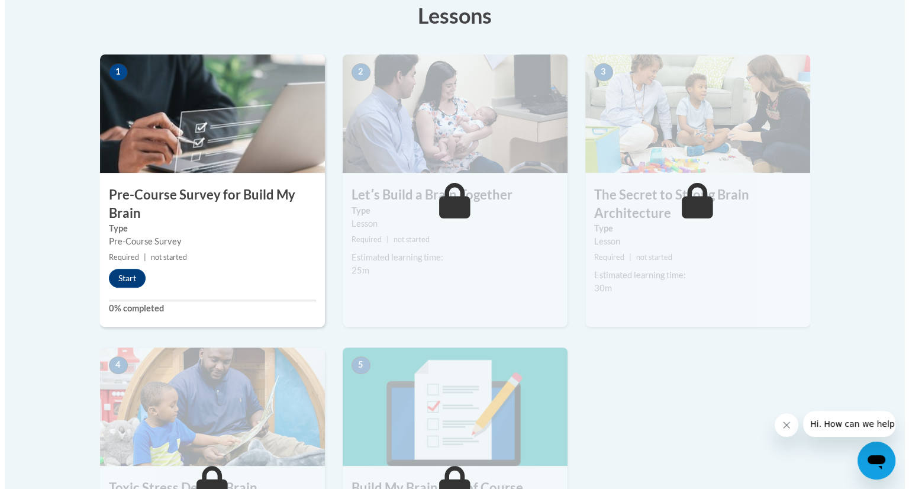
scroll to position [355, 0]
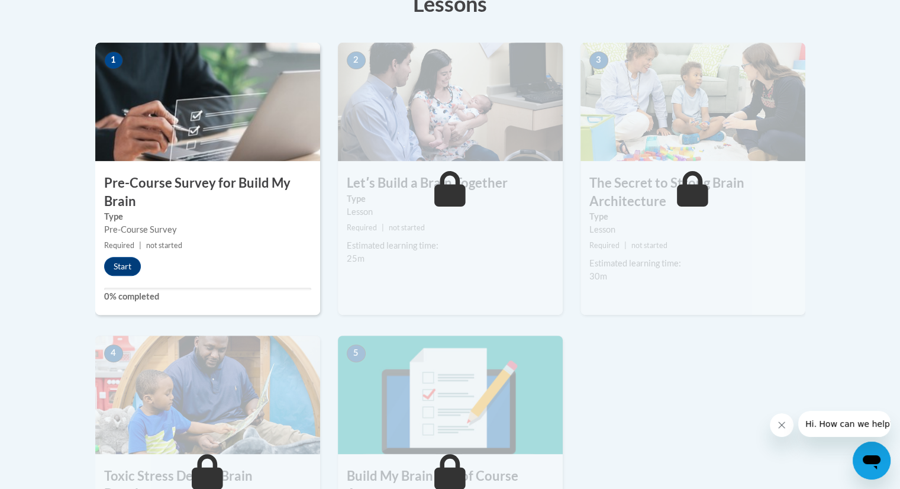
click at [232, 208] on h3 "Pre-Course Survey for Build My Brain" at bounding box center [207, 192] width 225 height 37
click at [206, 180] on h3 "Pre-Course Survey for Build My Brain" at bounding box center [207, 192] width 225 height 37
click at [124, 261] on button "Start" at bounding box center [122, 266] width 37 height 19
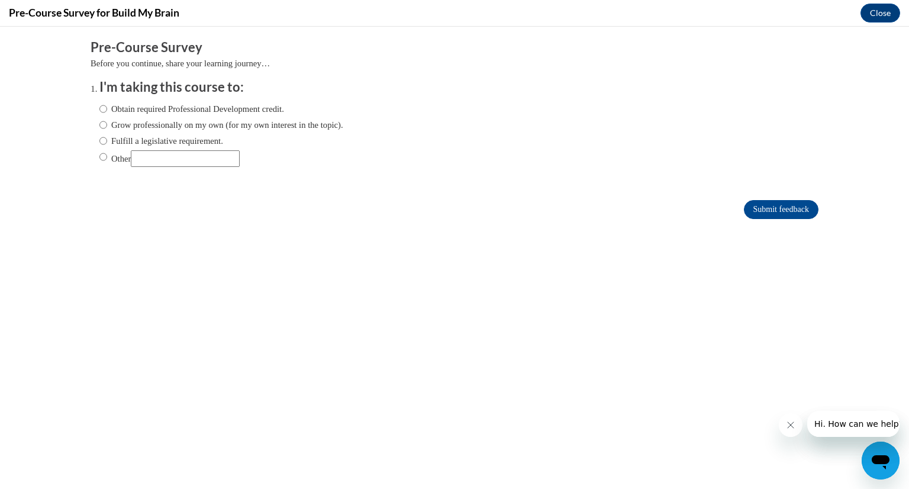
scroll to position [0, 0]
click at [102, 109] on label "Obtain required Professional Development credit." at bounding box center [191, 108] width 185 height 13
click at [102, 109] on input "Obtain required Professional Development credit." at bounding box center [103, 108] width 8 height 13
radio input "true"
click at [748, 211] on input "Submit feedback" at bounding box center [780, 209] width 75 height 19
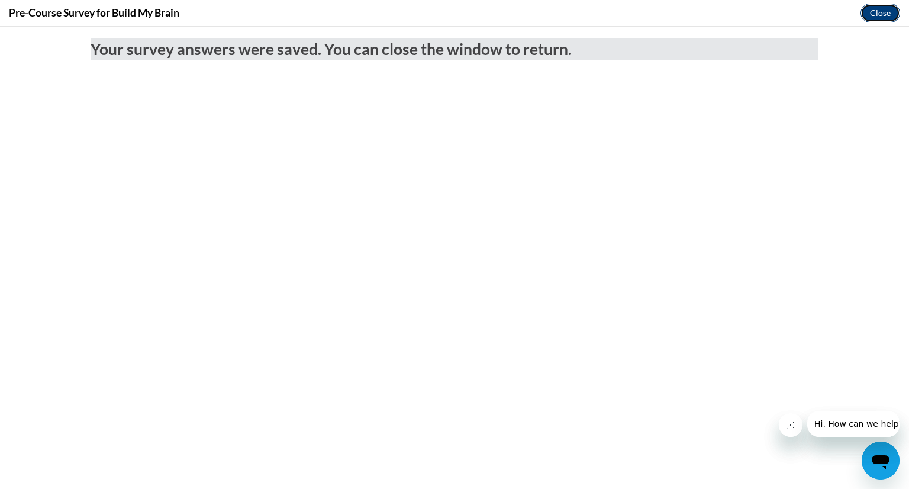
click at [873, 21] on button "Close" at bounding box center [880, 13] width 40 height 19
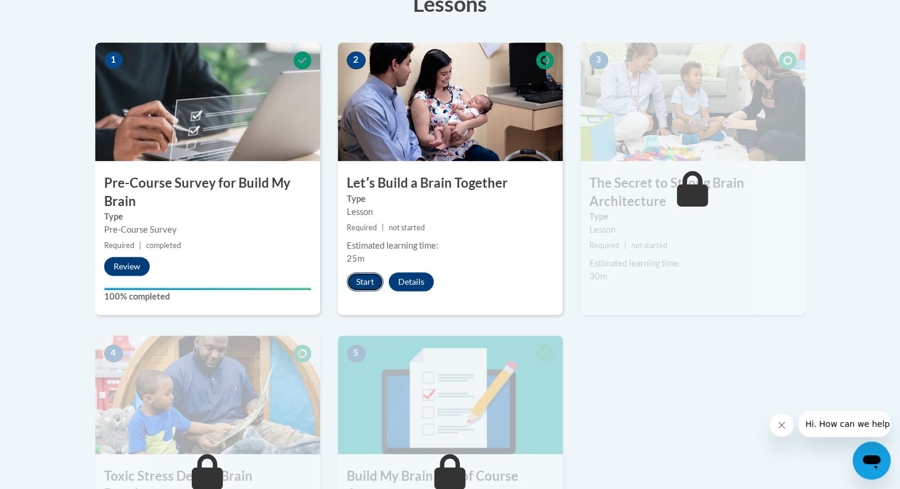
click at [355, 286] on button "Start" at bounding box center [365, 281] width 37 height 19
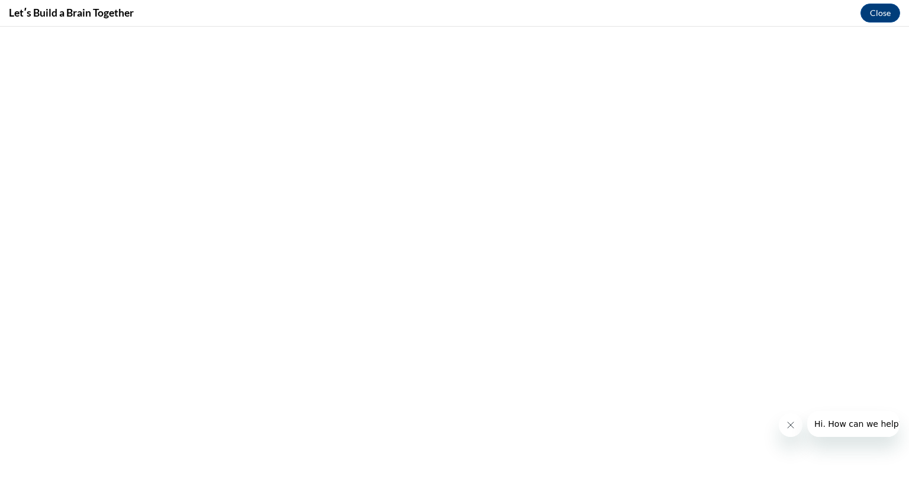
click at [899, 9] on div "Letʹs Build a Brain Together Close" at bounding box center [454, 13] width 909 height 27
click at [877, 10] on button "Close" at bounding box center [880, 13] width 40 height 19
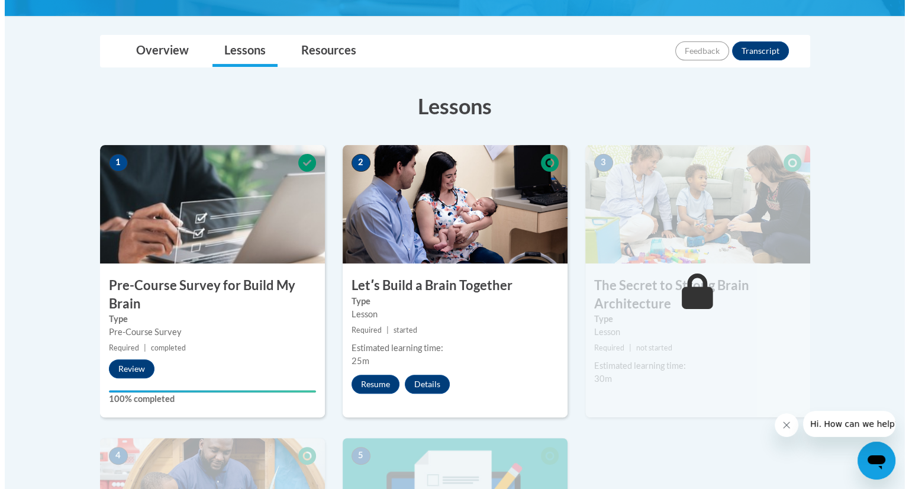
scroll to position [177, 0]
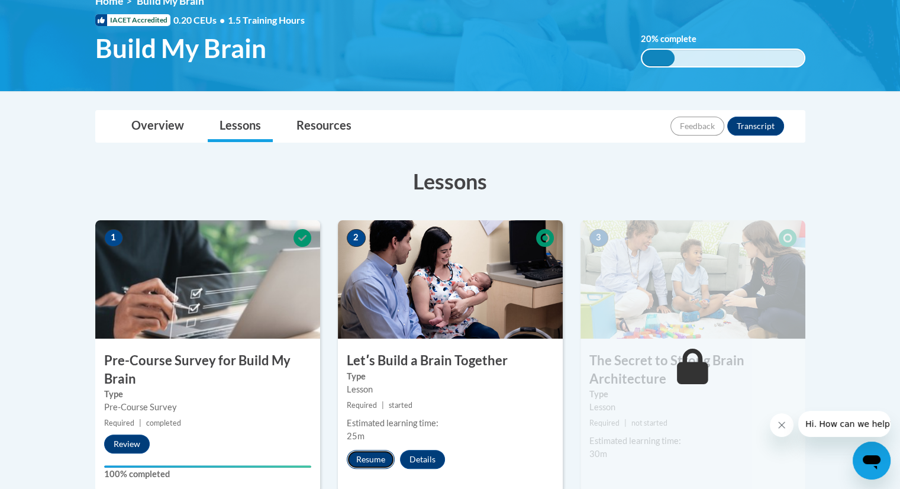
click at [370, 460] on button "Resume" at bounding box center [371, 459] width 48 height 19
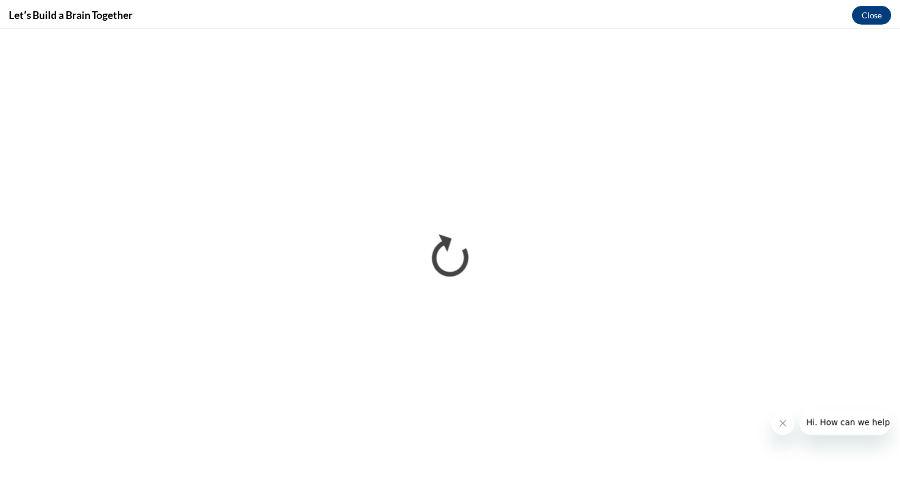
scroll to position [0, 0]
click at [882, 19] on button "Close" at bounding box center [880, 13] width 40 height 19
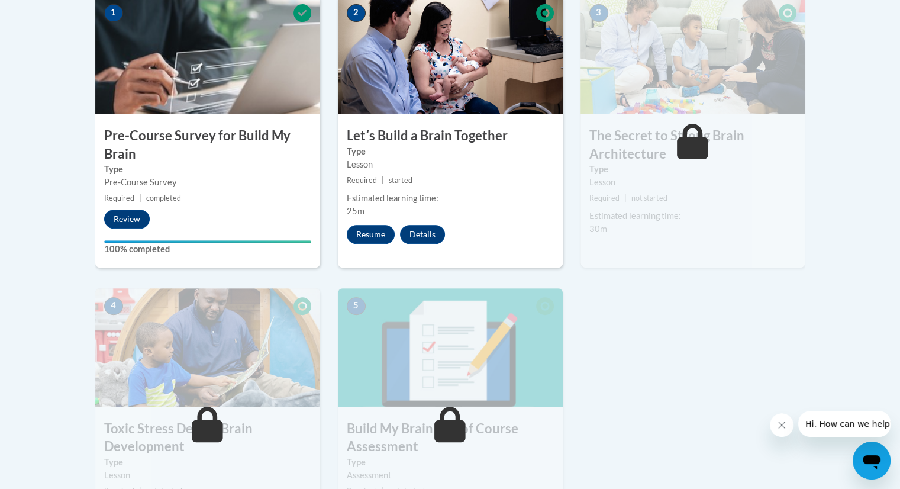
scroll to position [414, 0]
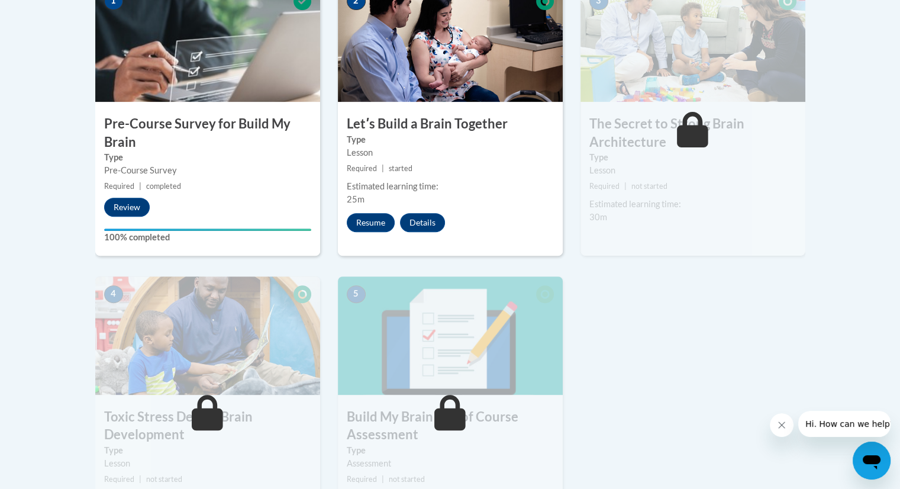
click at [675, 135] on span at bounding box center [692, 129] width 35 height 35
click at [424, 221] on button "Details" at bounding box center [422, 222] width 45 height 19
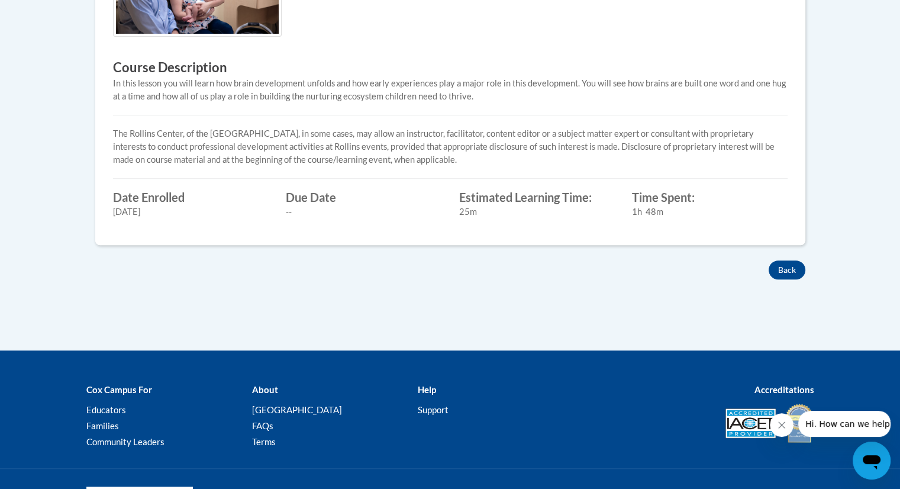
scroll to position [473, 0]
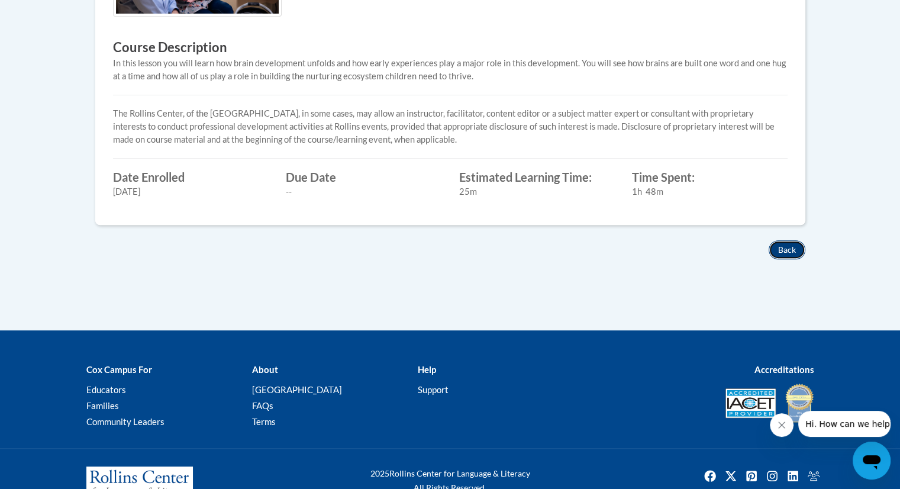
click at [788, 250] on button "Back" at bounding box center [786, 249] width 37 height 19
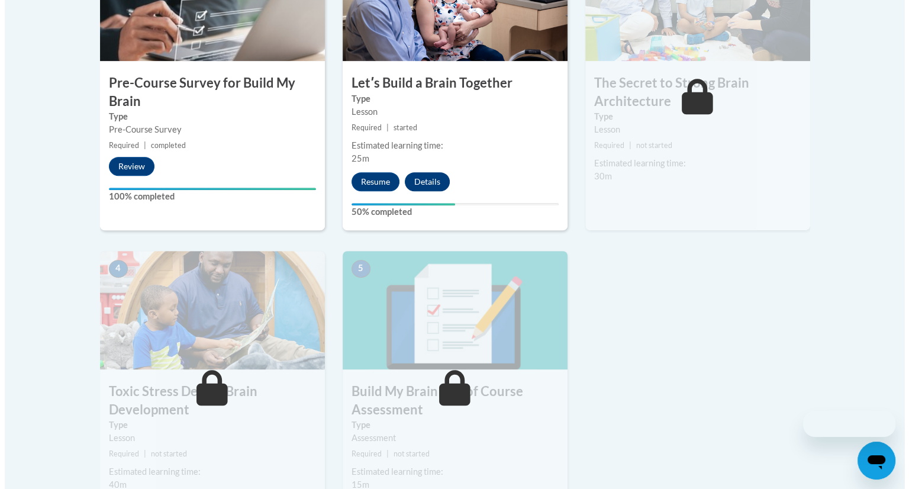
scroll to position [455, 0]
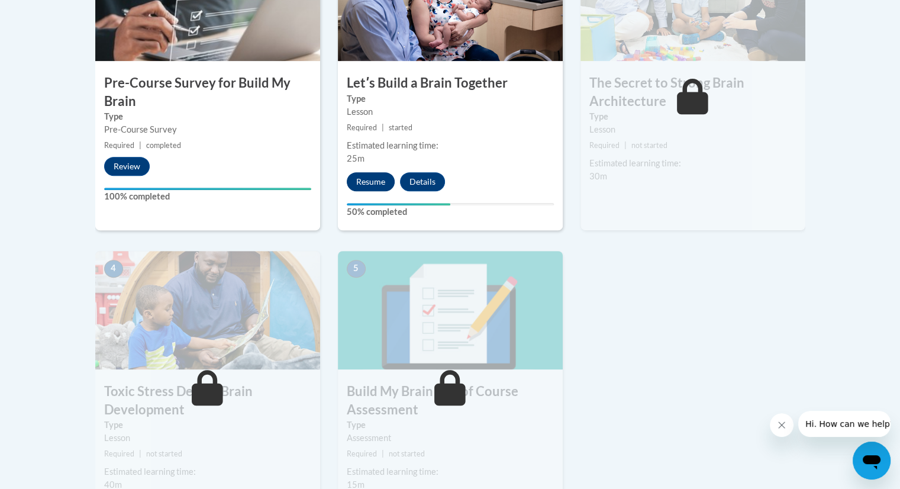
drag, startPoint x: 341, startPoint y: 197, endPoint x: 367, endPoint y: 186, distance: 28.3
click at [343, 197] on div "2 Letʹs Build a Brain Together Type Lesson Required | started Estimated learnin…" at bounding box center [450, 86] width 225 height 287
click at [368, 186] on button "Resume" at bounding box center [371, 181] width 48 height 19
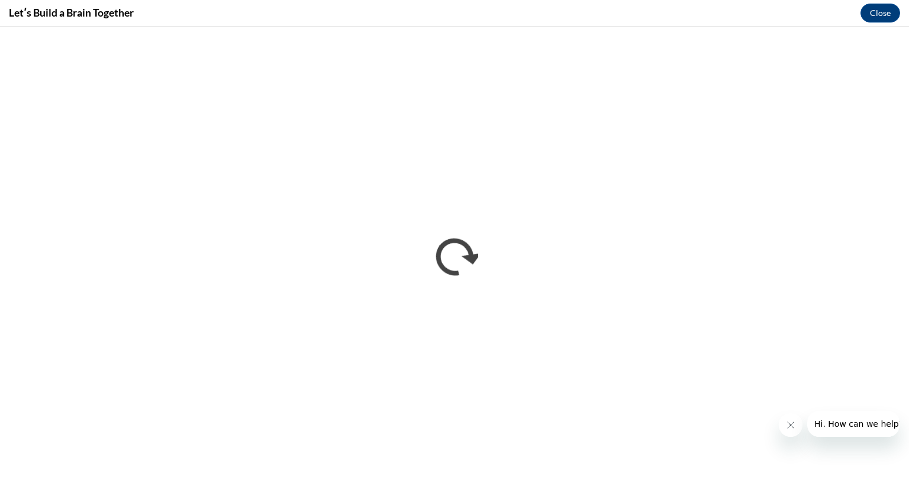
scroll to position [0, 0]
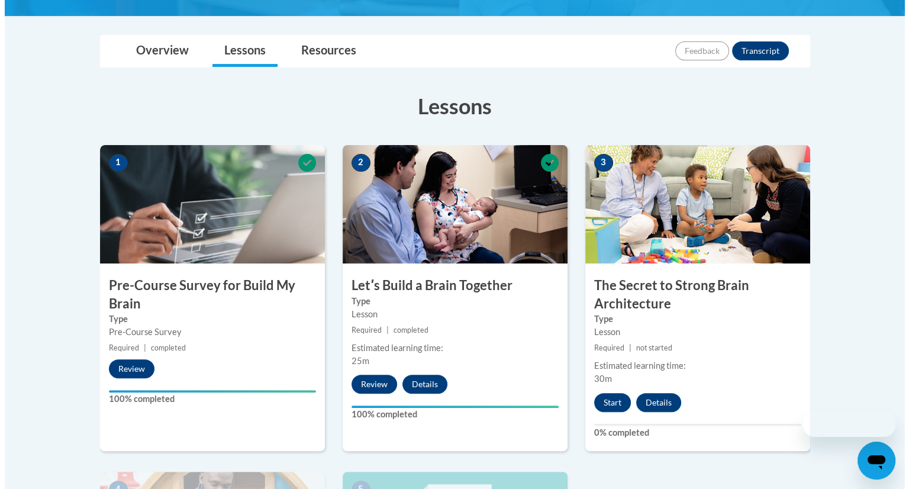
scroll to position [296, 0]
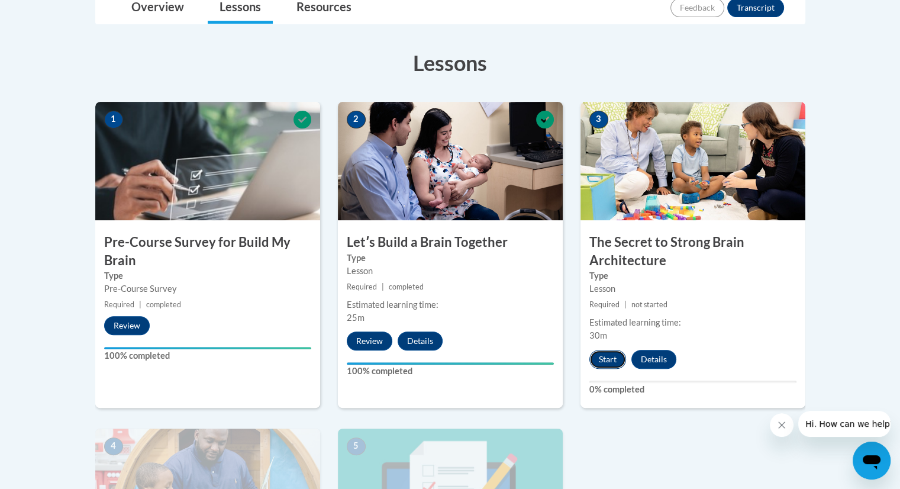
click at [601, 355] on button "Start" at bounding box center [607, 359] width 37 height 19
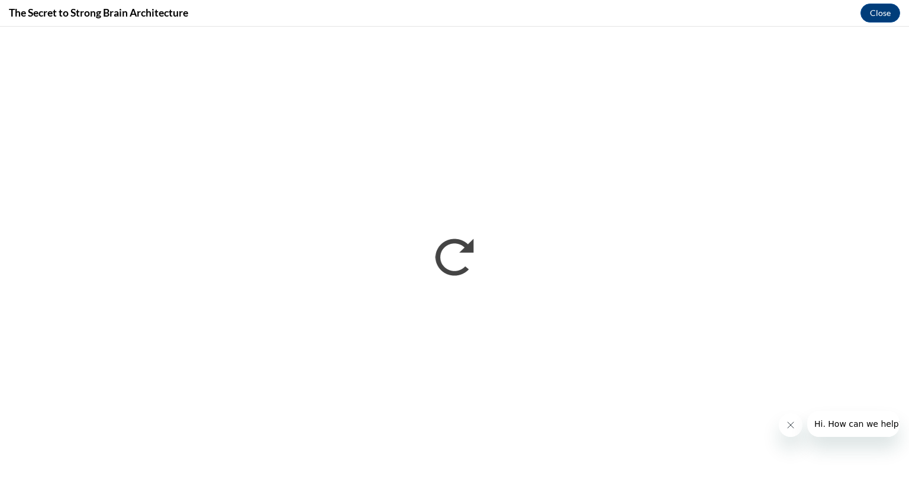
scroll to position [0, 0]
